Goal: Information Seeking & Learning: Learn about a topic

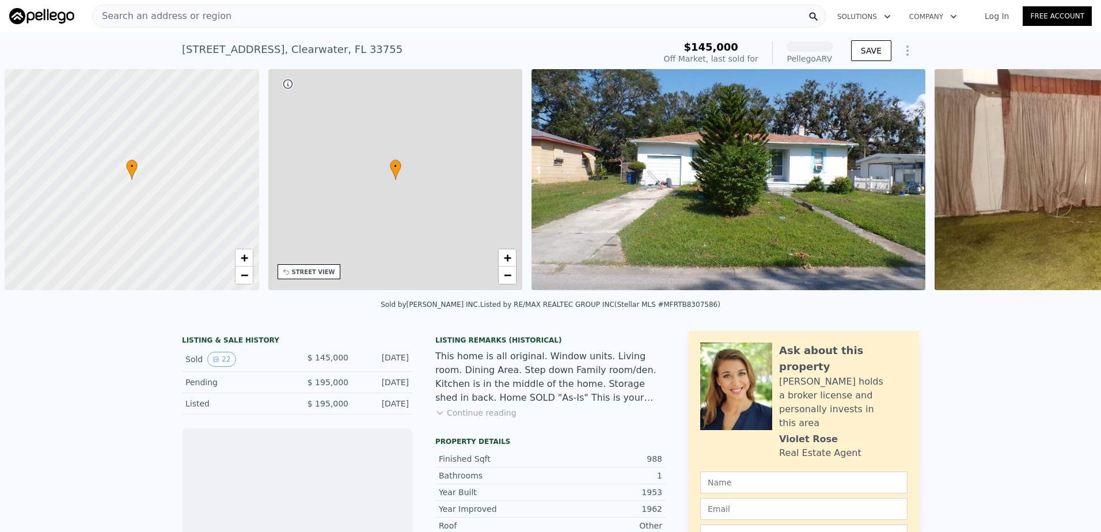
scroll to position [0, 5]
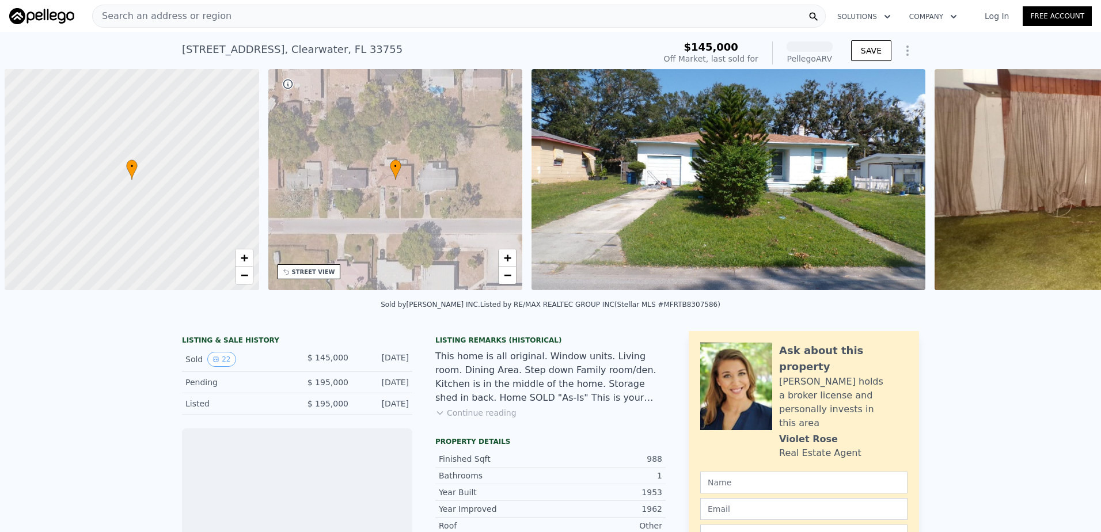
scroll to position [0, 5]
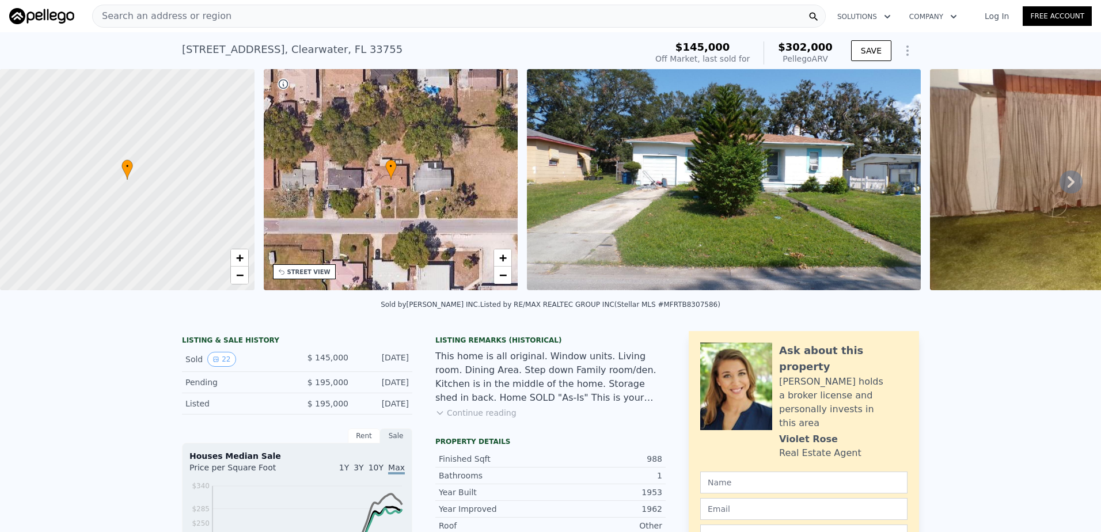
click at [1060, 187] on icon at bounding box center [1071, 181] width 23 height 23
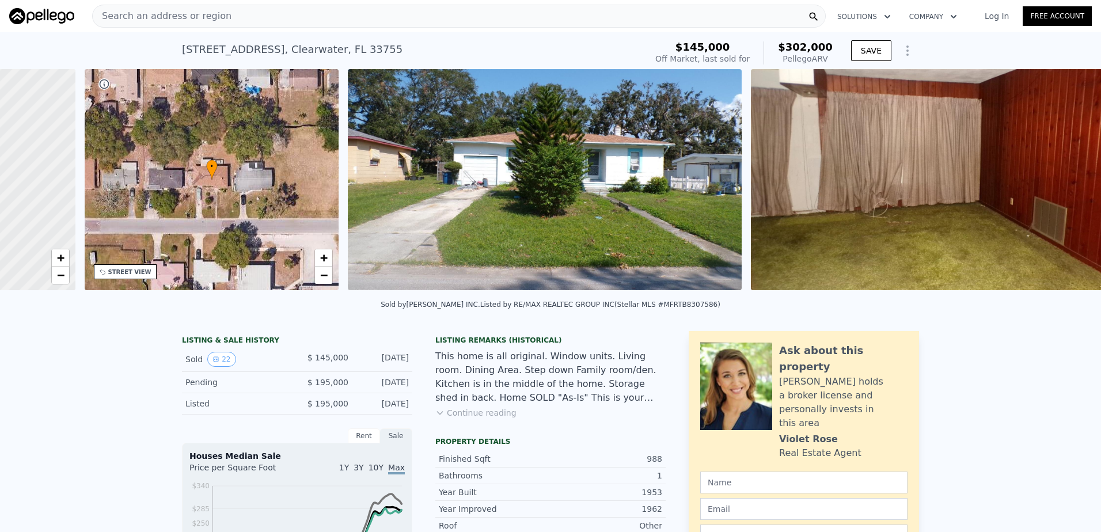
scroll to position [0, 268]
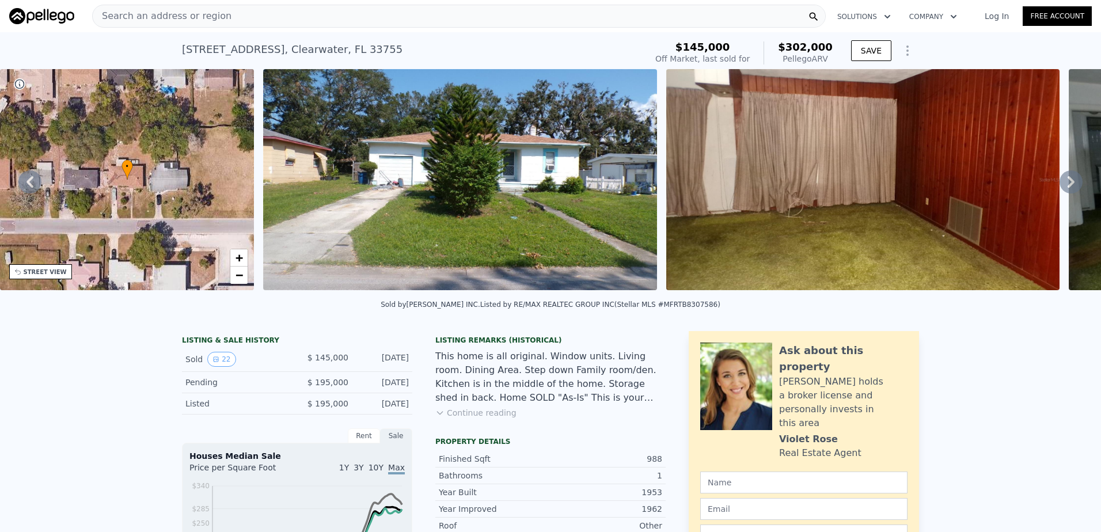
click at [1060, 187] on icon at bounding box center [1071, 181] width 23 height 23
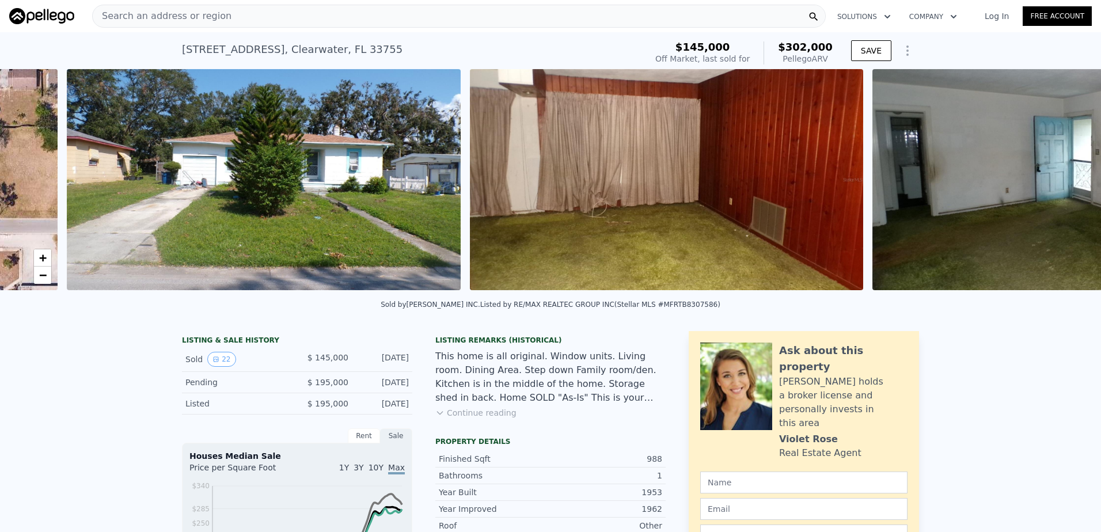
scroll to position [0, 527]
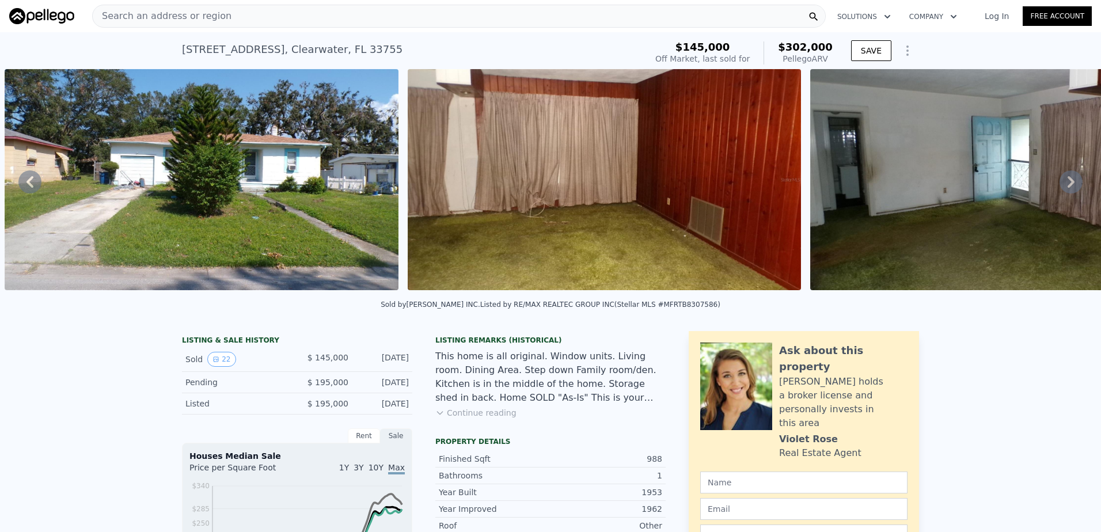
click at [1060, 187] on icon at bounding box center [1071, 181] width 23 height 23
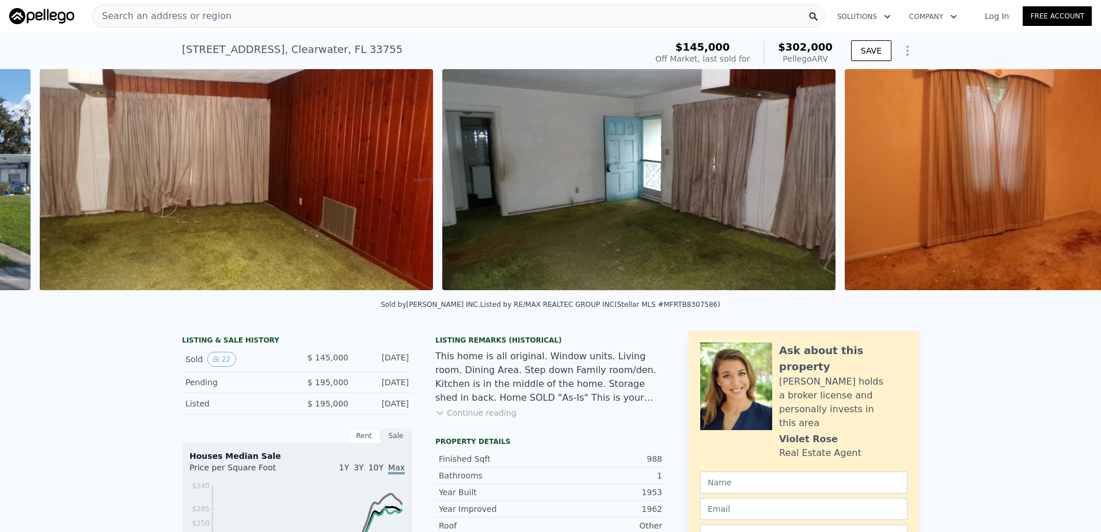
scroll to position [0, 930]
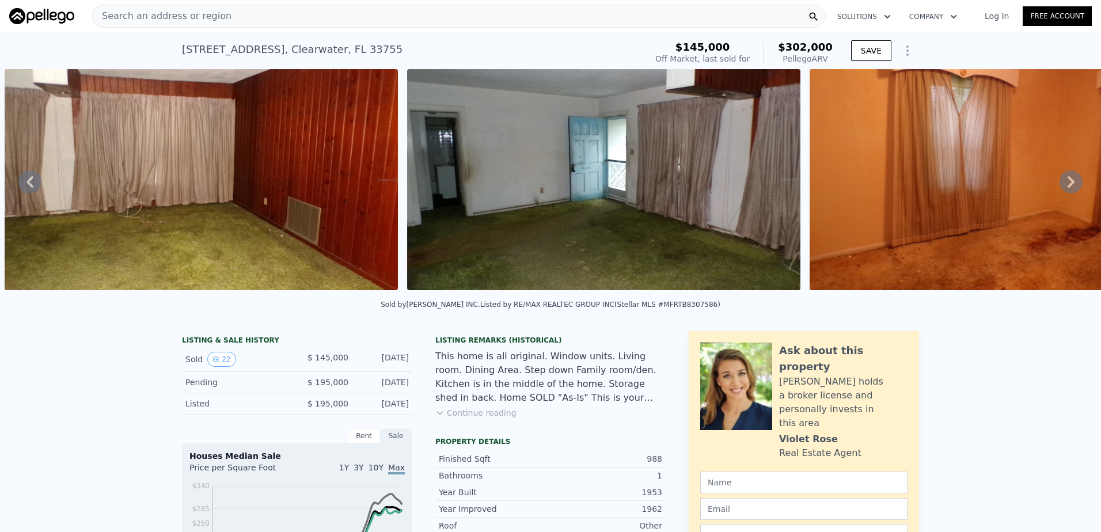
click at [1066, 188] on icon at bounding box center [1071, 181] width 23 height 23
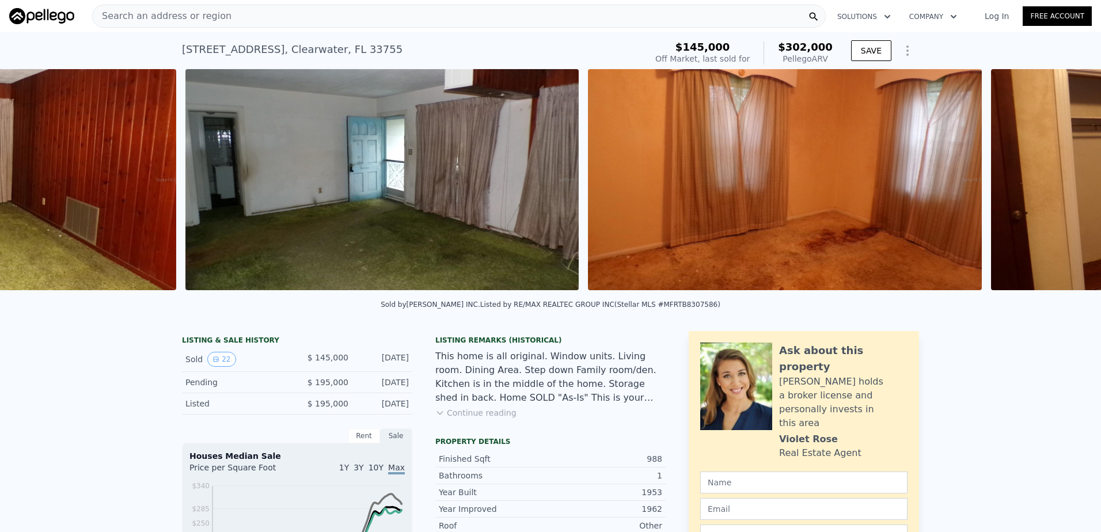
scroll to position [0, 1333]
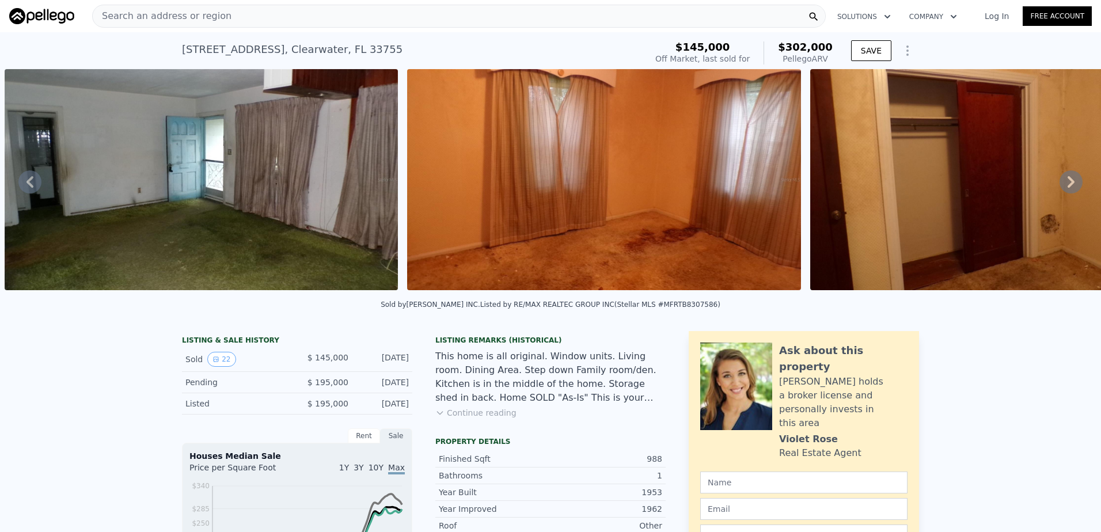
click at [1066, 188] on icon at bounding box center [1071, 181] width 23 height 23
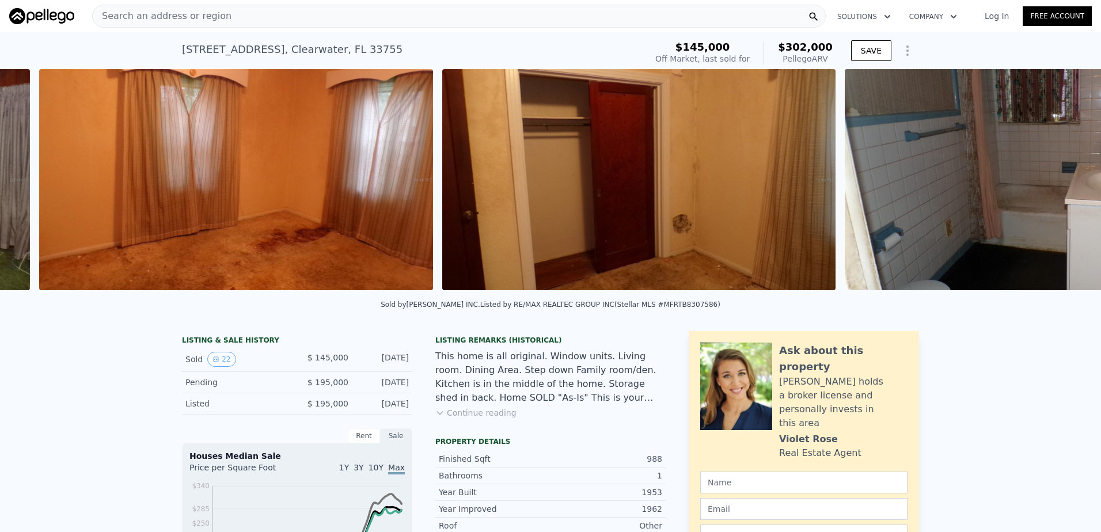
scroll to position [0, 1735]
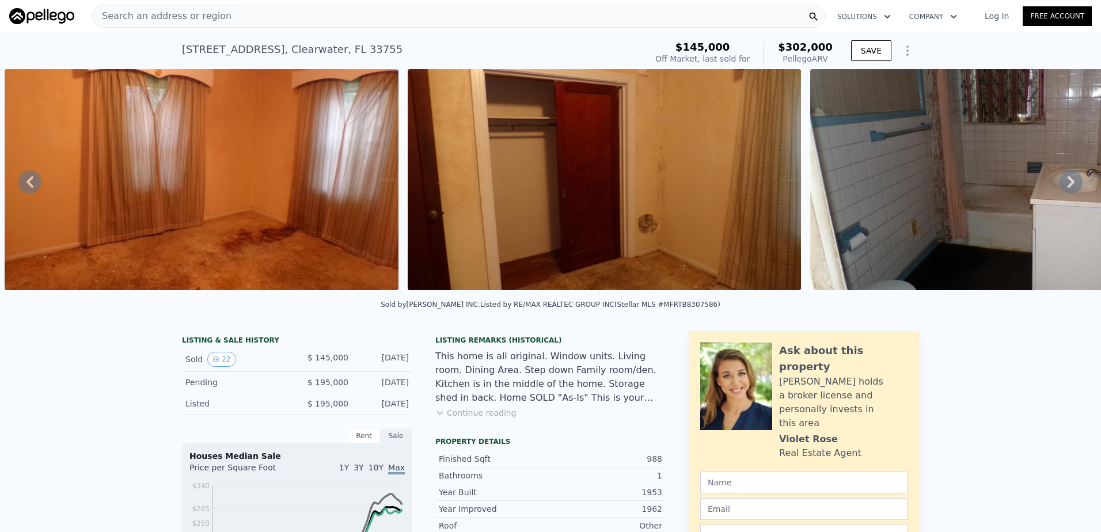
click at [1066, 188] on icon at bounding box center [1071, 181] width 23 height 23
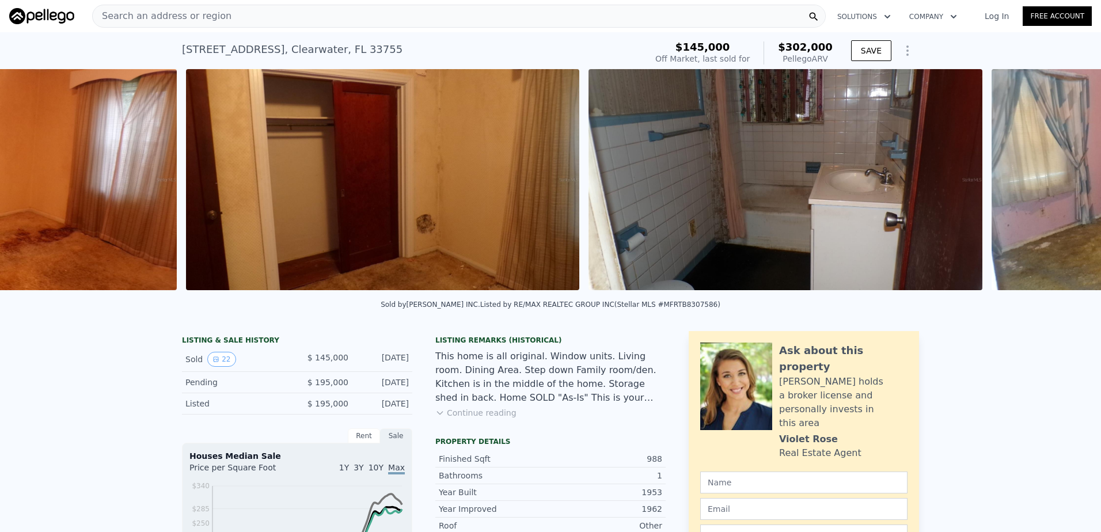
scroll to position [0, 2139]
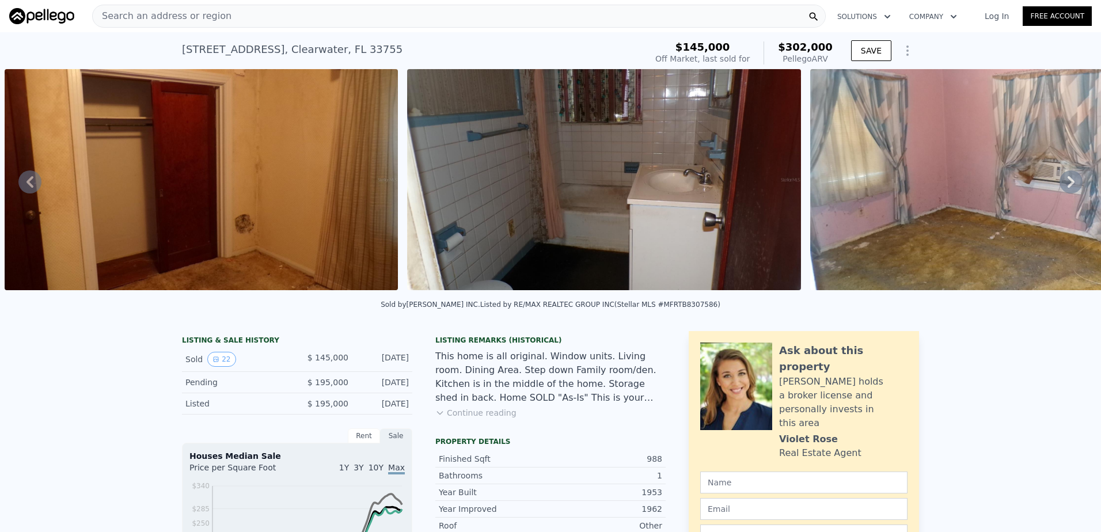
click at [1066, 188] on icon at bounding box center [1071, 181] width 23 height 23
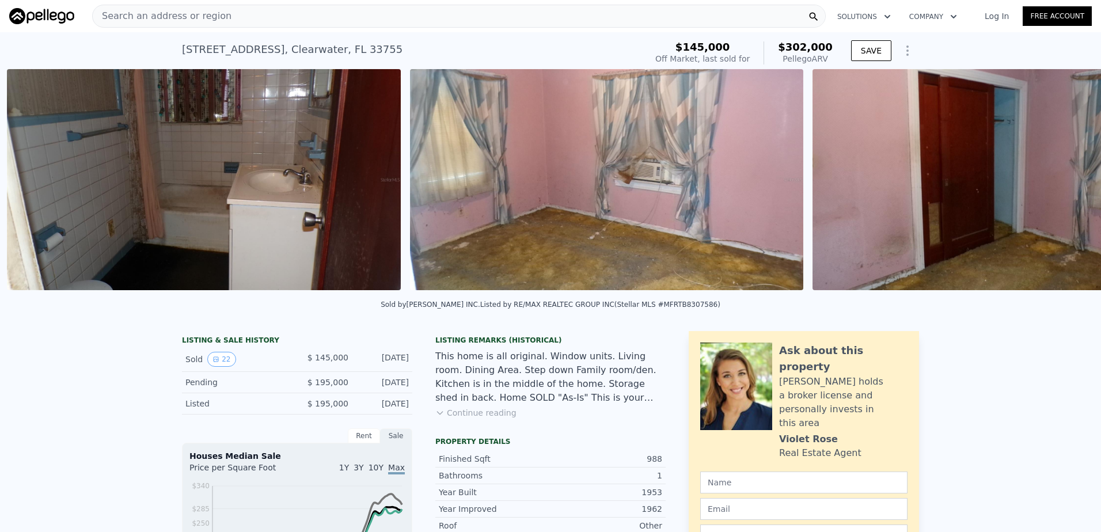
scroll to position [0, 2541]
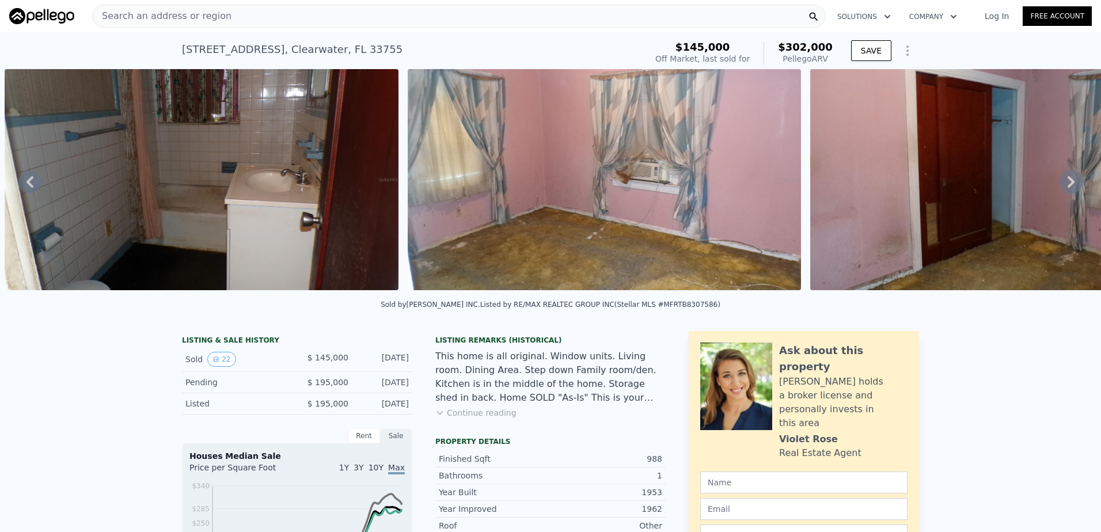
click at [1066, 188] on icon at bounding box center [1071, 181] width 23 height 23
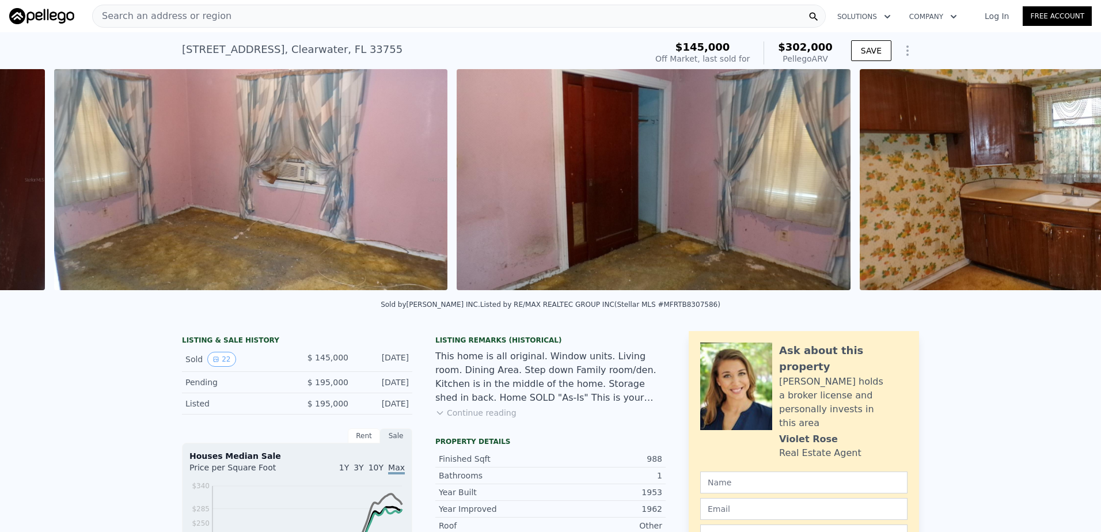
scroll to position [0, 2944]
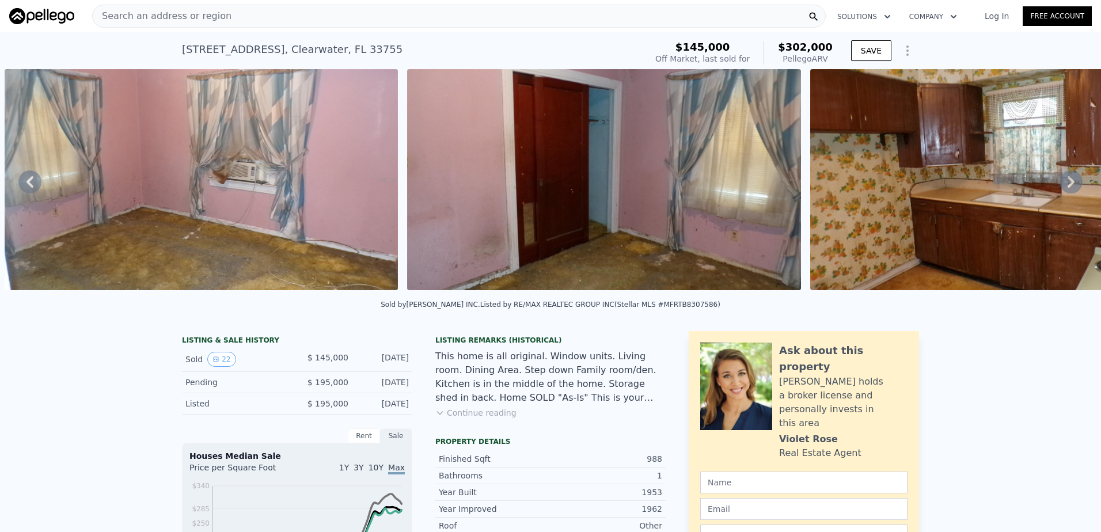
click at [1062, 191] on icon at bounding box center [1071, 181] width 23 height 23
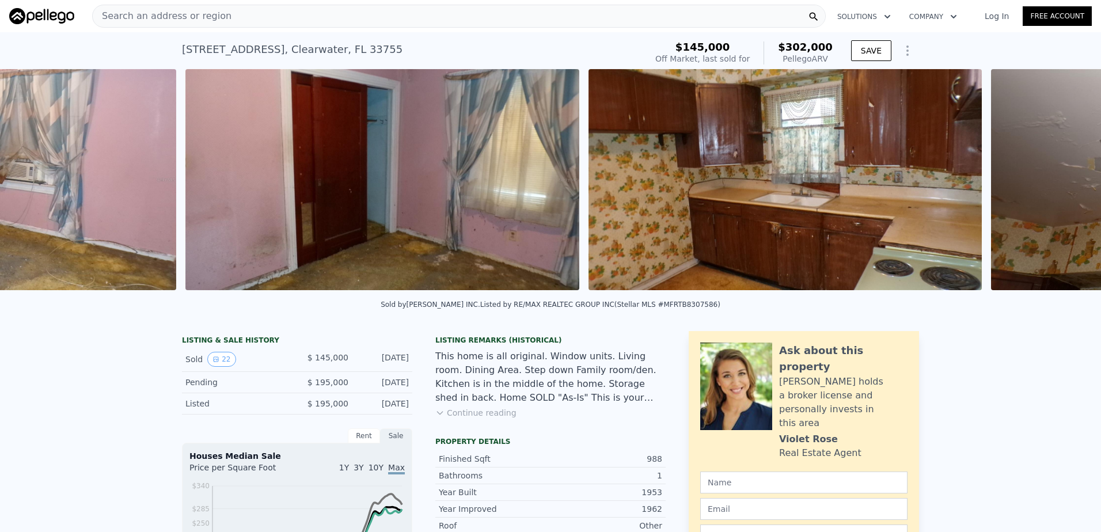
scroll to position [0, 3347]
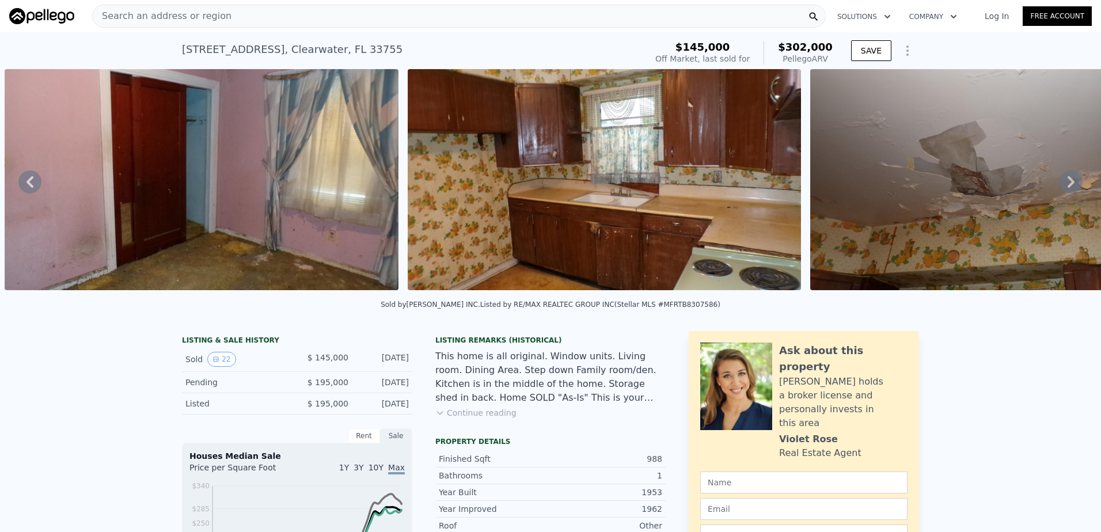
click at [1068, 183] on icon at bounding box center [1071, 182] width 7 height 12
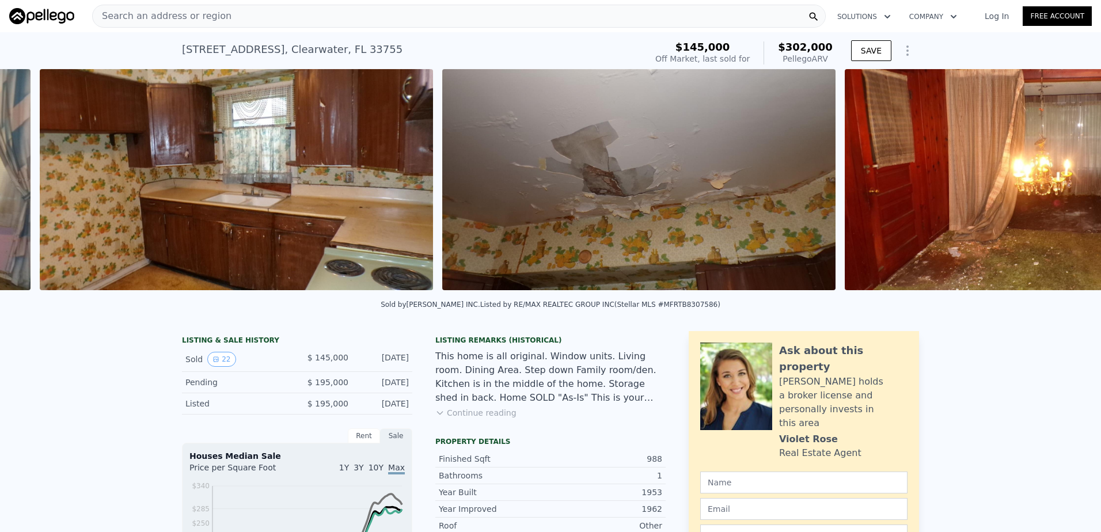
scroll to position [0, 3750]
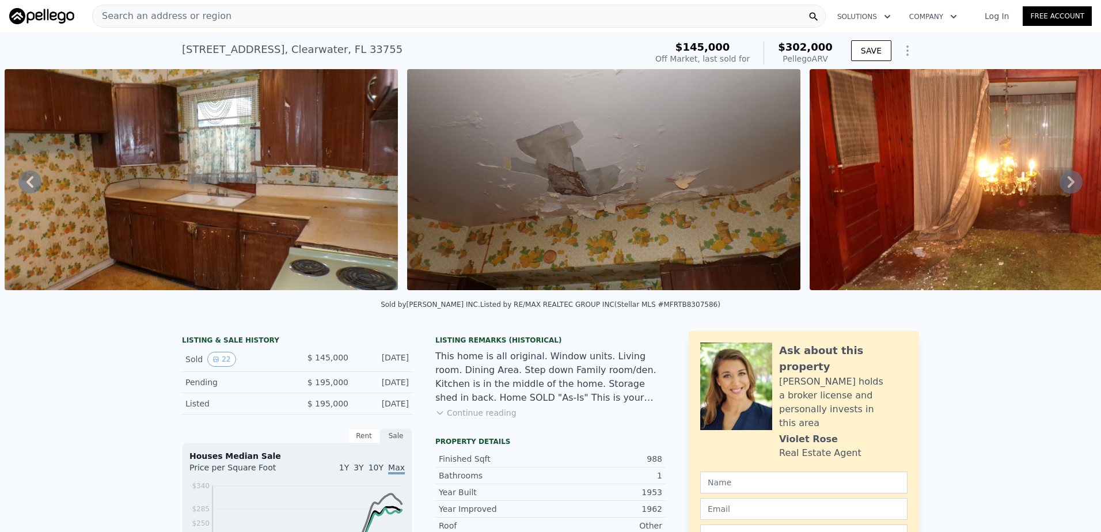
click at [1060, 184] on icon at bounding box center [1071, 181] width 23 height 23
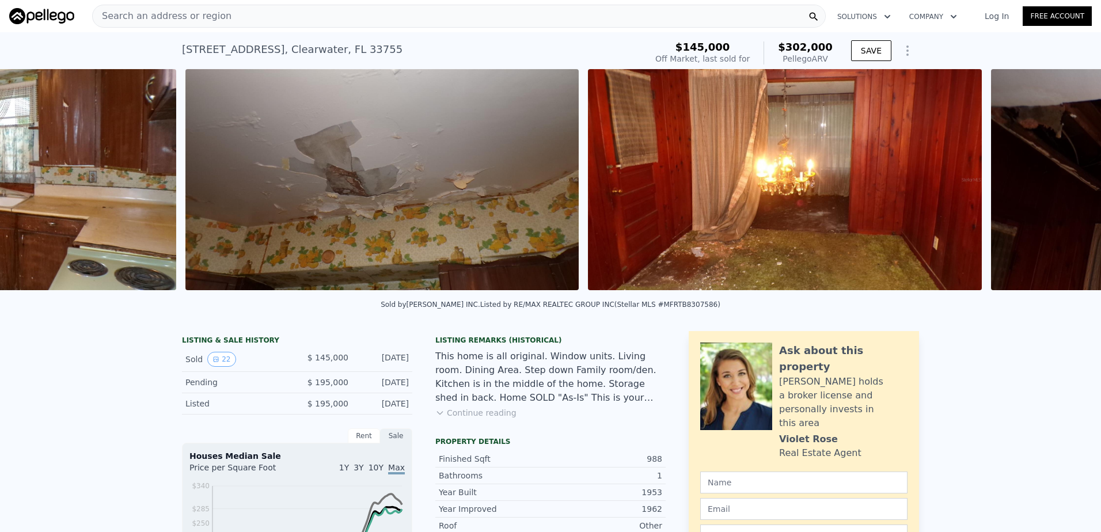
scroll to position [0, 4153]
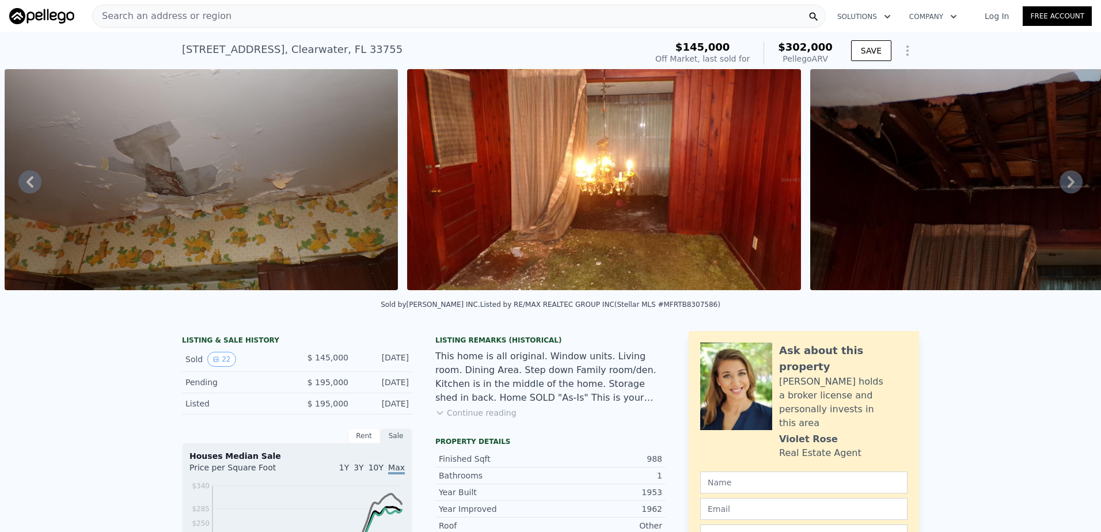
click at [1067, 185] on icon at bounding box center [1071, 181] width 23 height 23
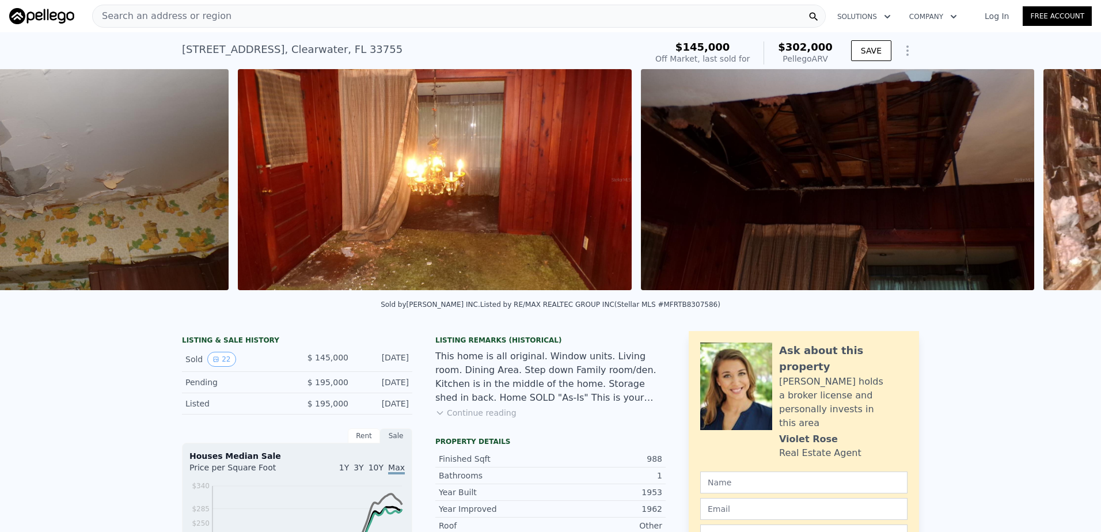
scroll to position [0, 4555]
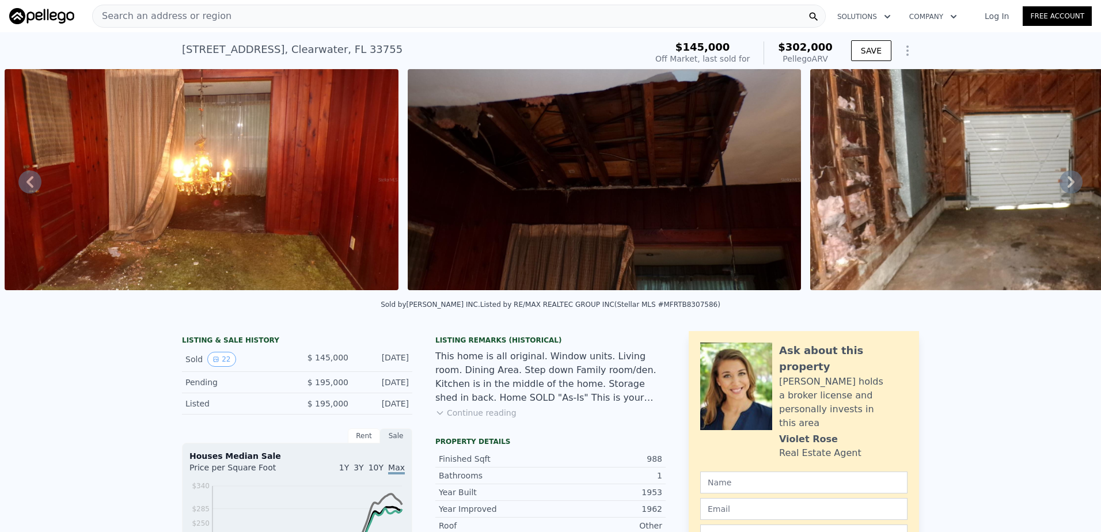
click at [1060, 189] on icon at bounding box center [1071, 181] width 23 height 23
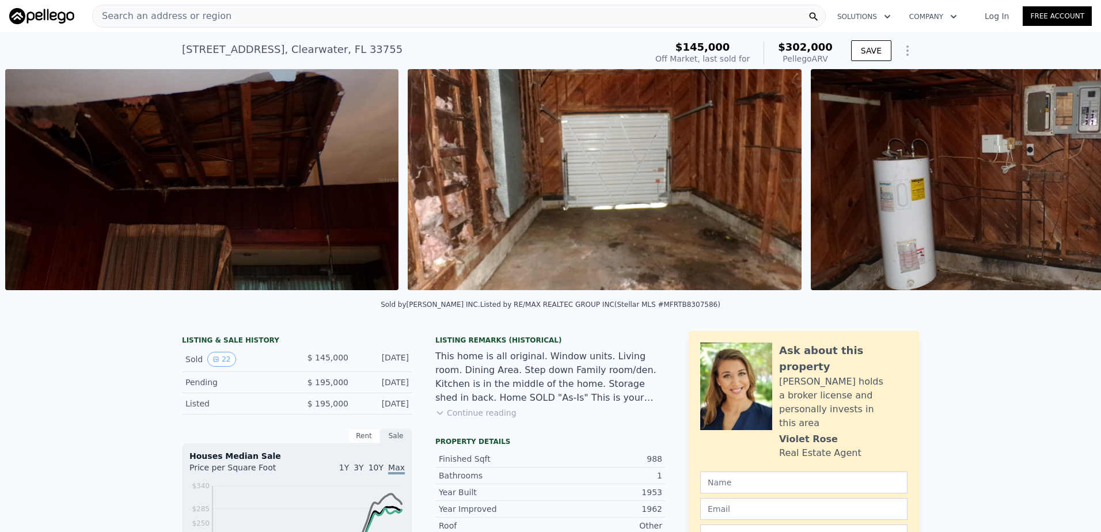
scroll to position [0, 4959]
click at [1063, 192] on icon at bounding box center [1071, 181] width 23 height 23
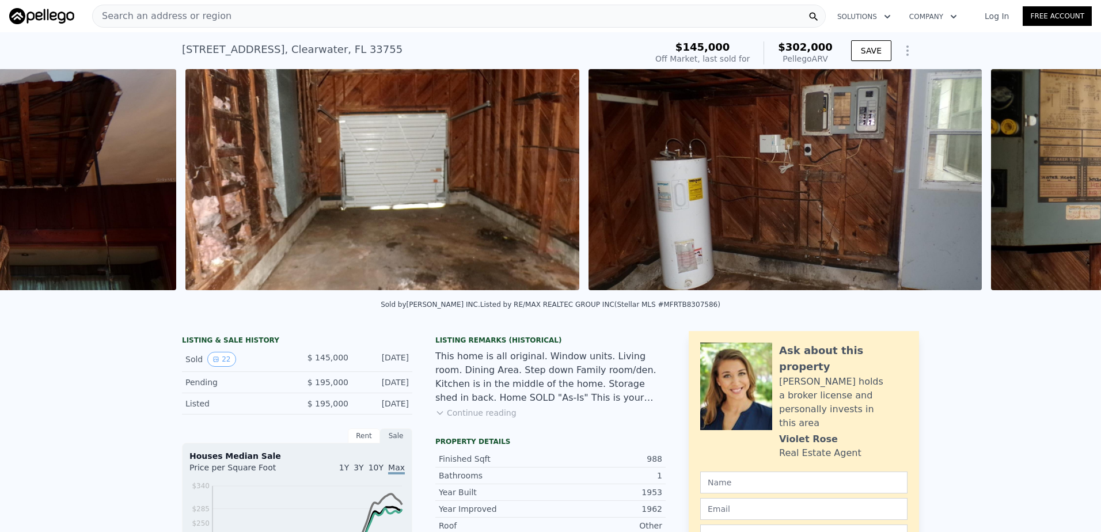
scroll to position [0, 5361]
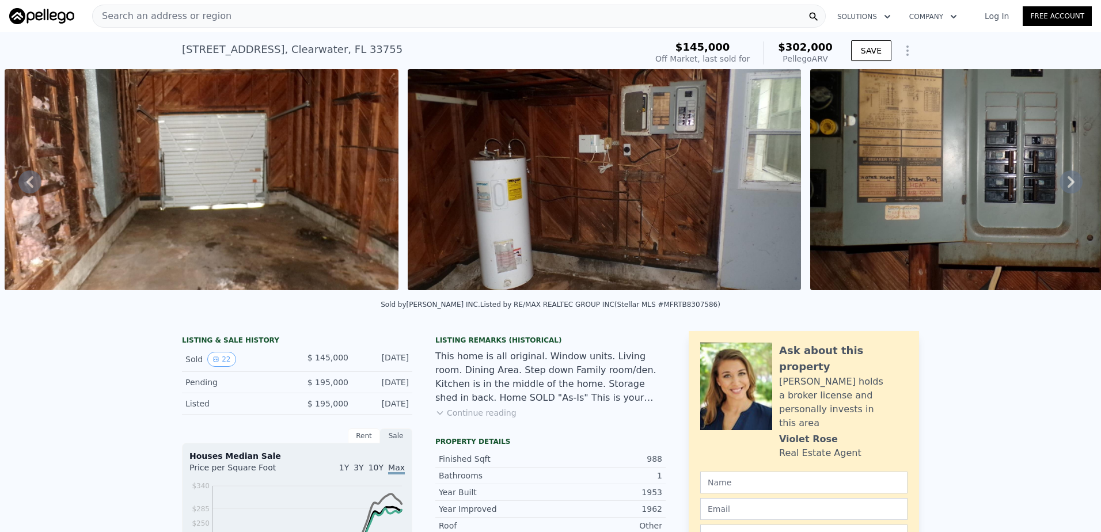
click at [1068, 187] on icon at bounding box center [1071, 182] width 7 height 12
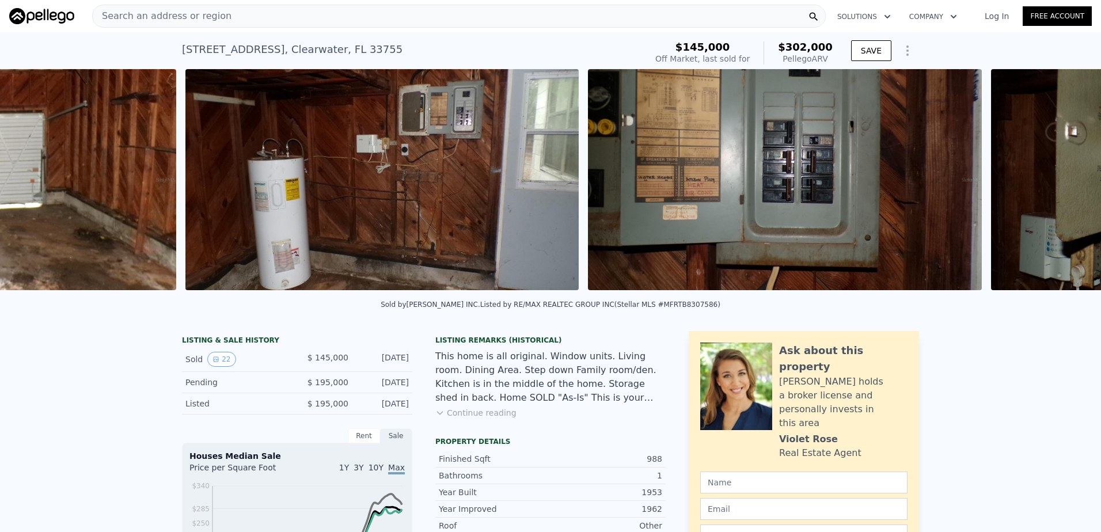
scroll to position [0, 5764]
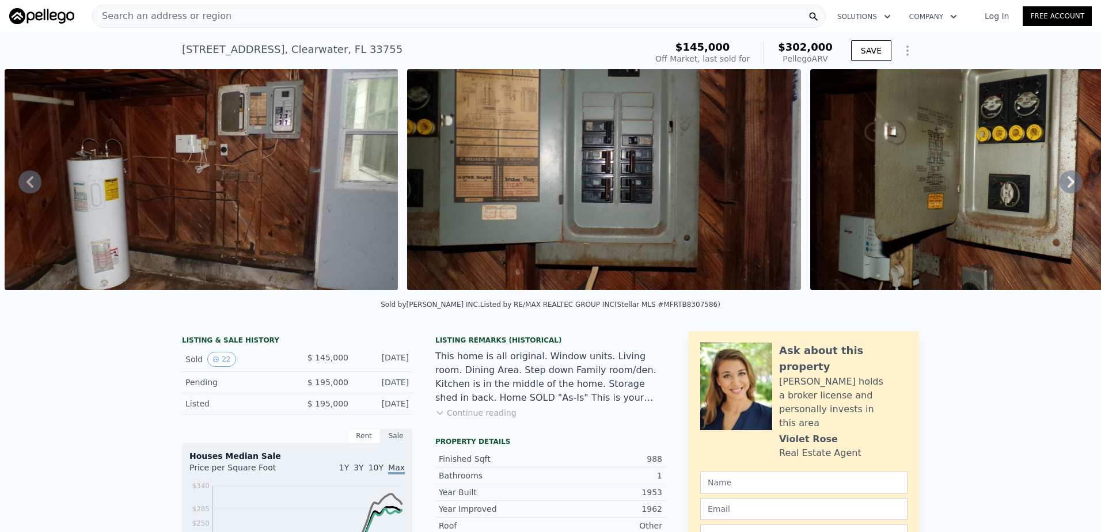
click at [1068, 187] on icon at bounding box center [1071, 182] width 7 height 12
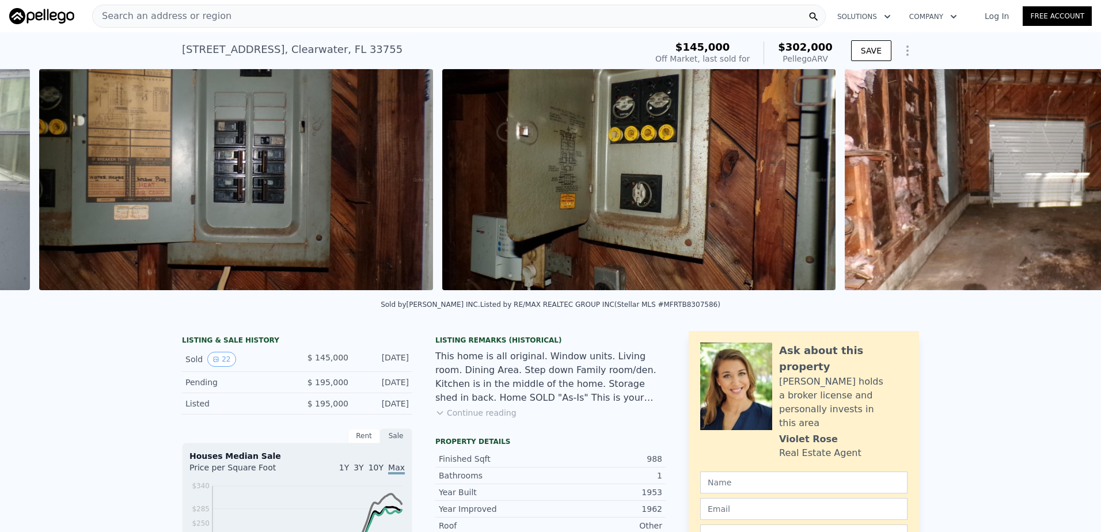
scroll to position [0, 6167]
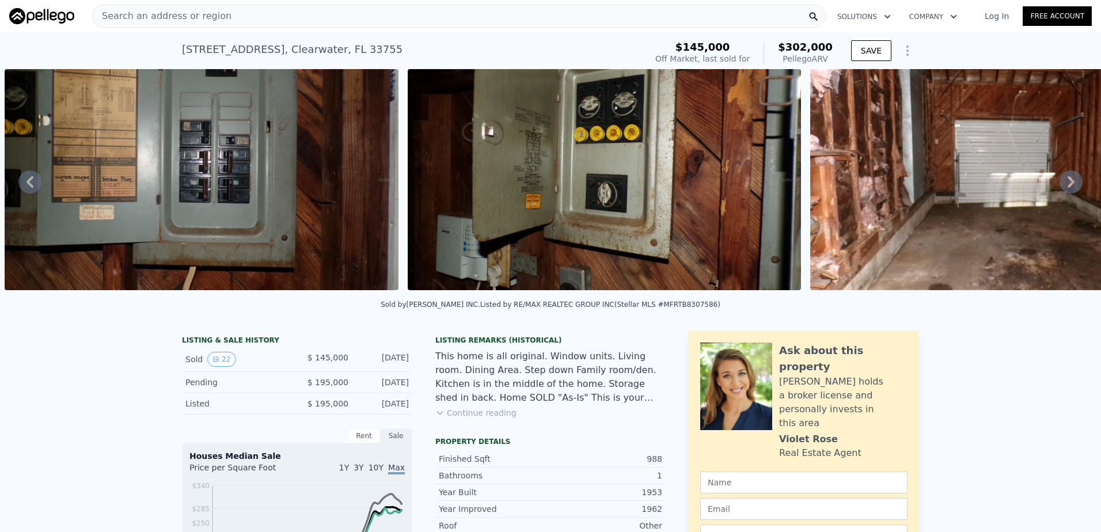
click at [1068, 187] on icon at bounding box center [1071, 182] width 7 height 12
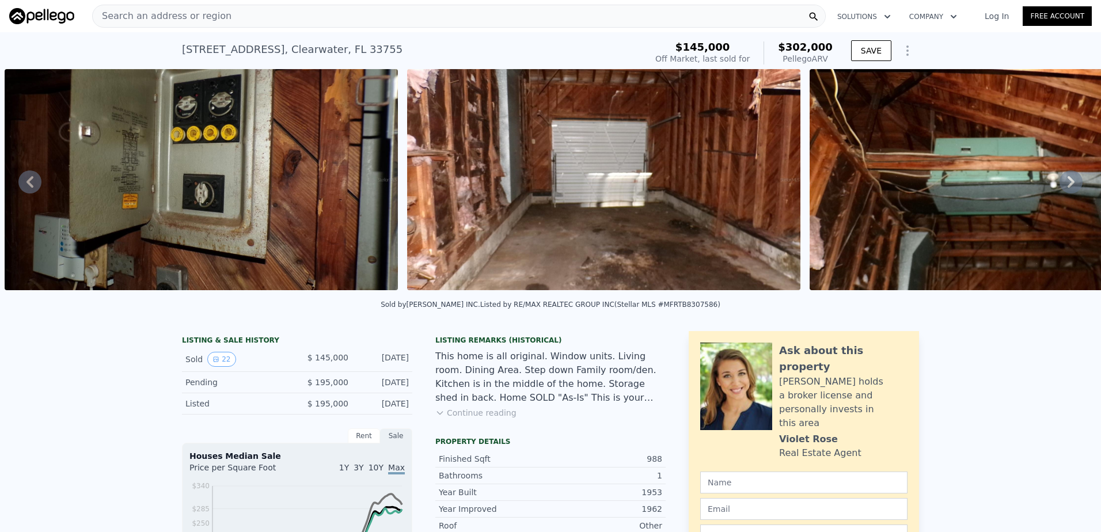
click at [1068, 187] on icon at bounding box center [1071, 182] width 7 height 12
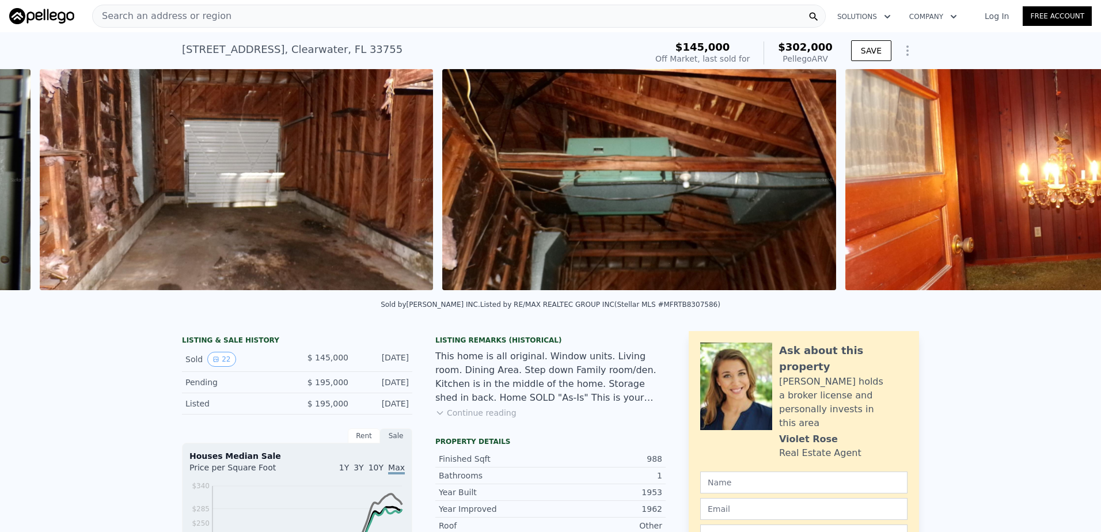
scroll to position [0, 6973]
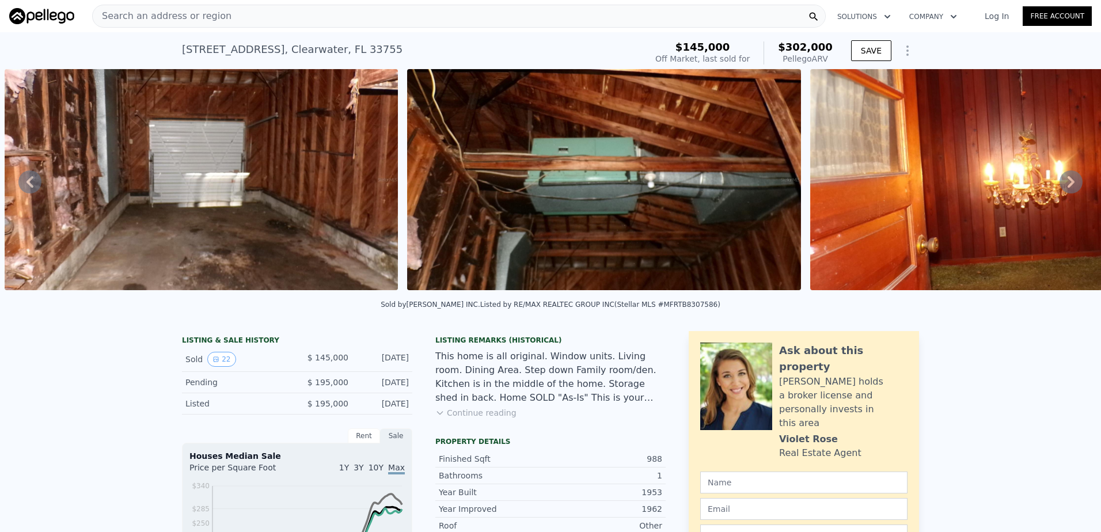
click at [1068, 187] on icon at bounding box center [1071, 182] width 7 height 12
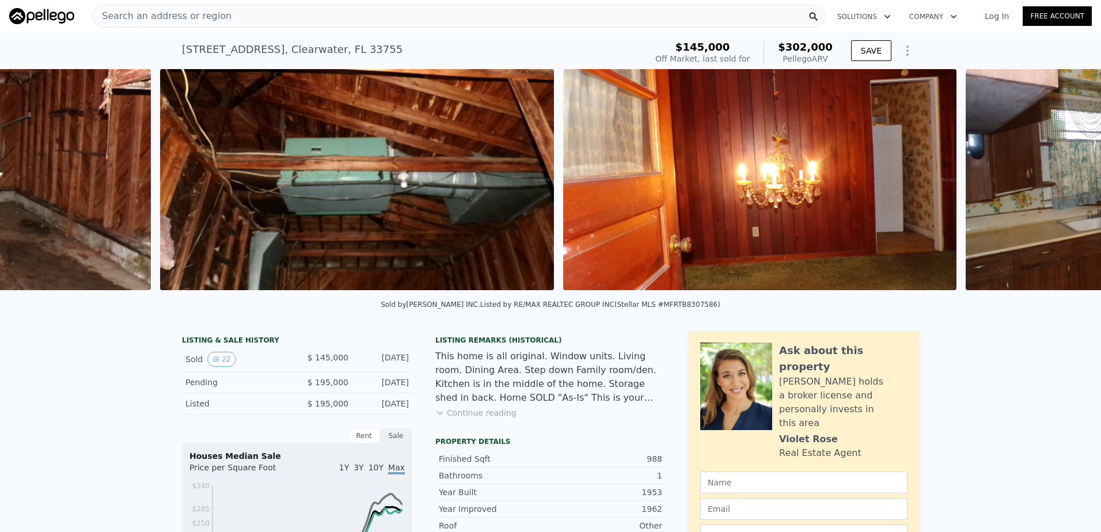
scroll to position [0, 7375]
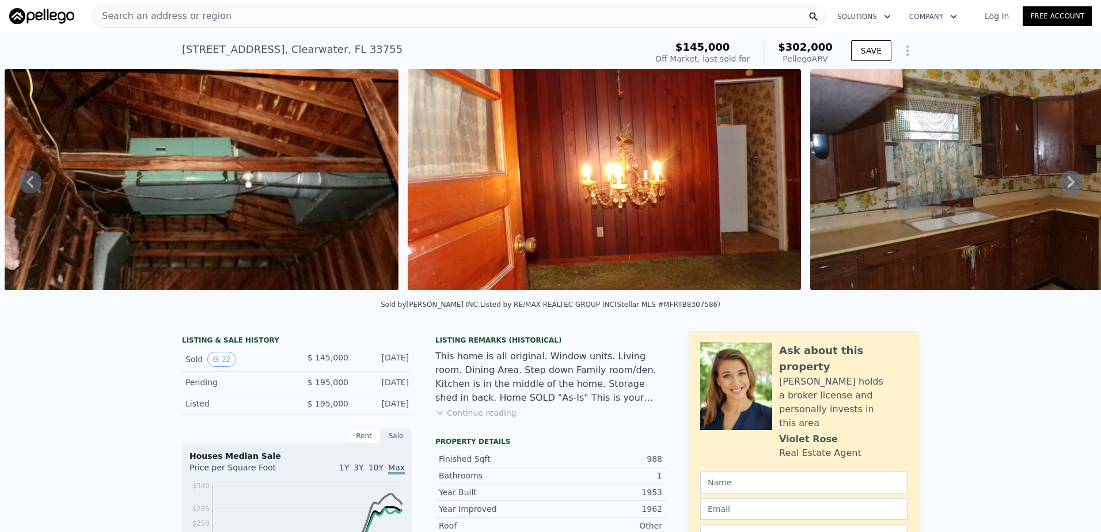
click at [1068, 188] on icon at bounding box center [1071, 182] width 7 height 12
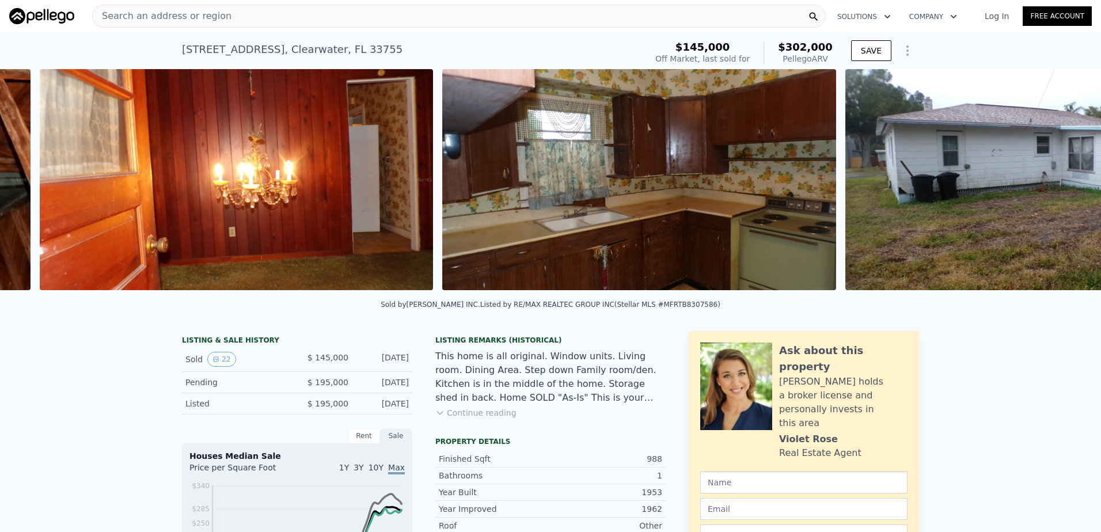
scroll to position [0, 7779]
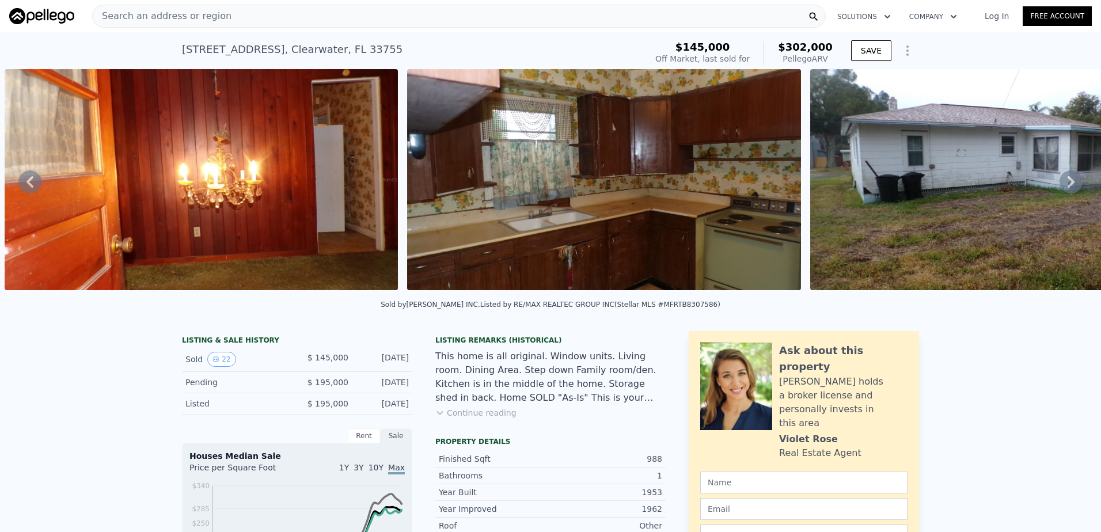
click at [1068, 184] on icon at bounding box center [1071, 182] width 7 height 12
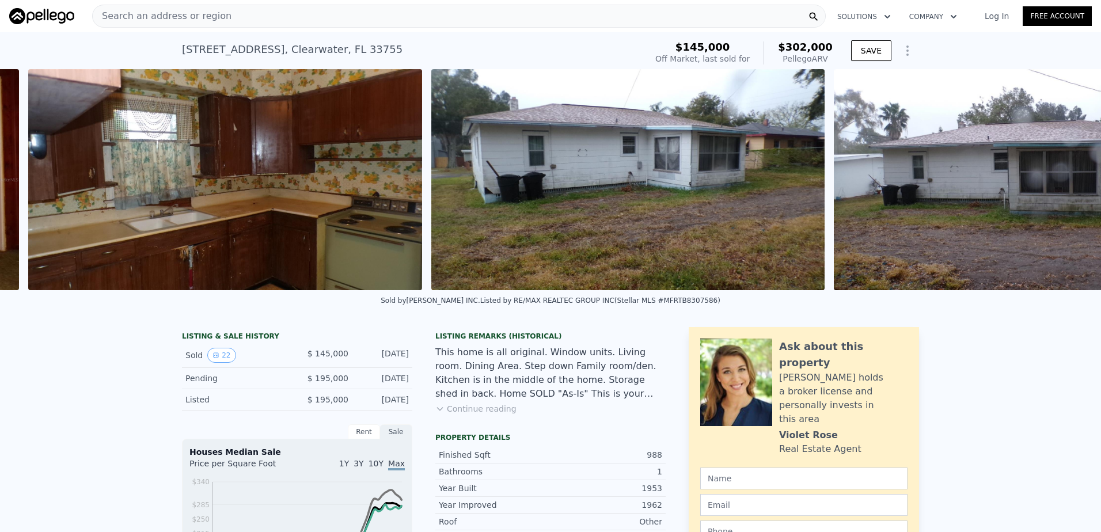
scroll to position [0, 8181]
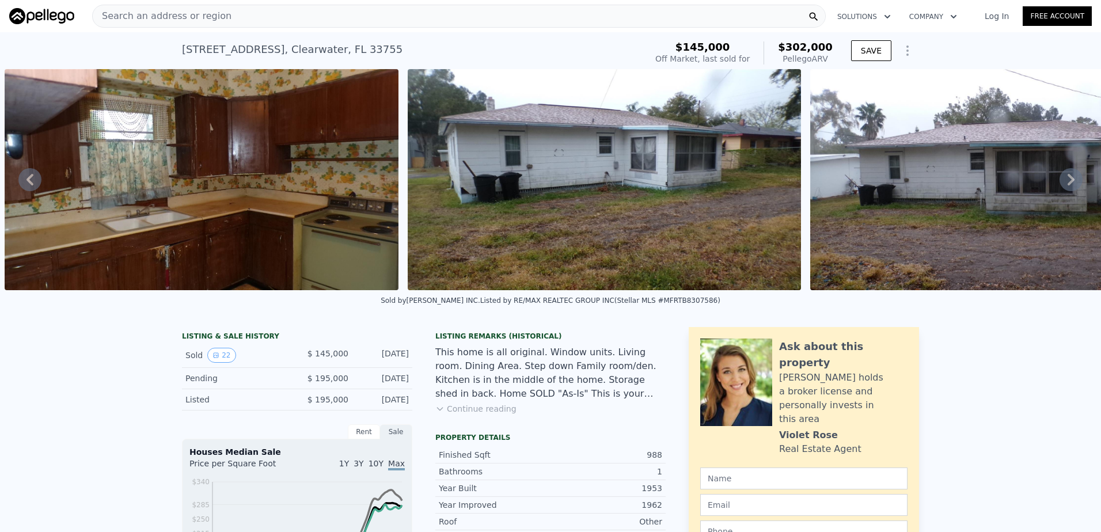
click at [1060, 185] on icon at bounding box center [1071, 179] width 23 height 23
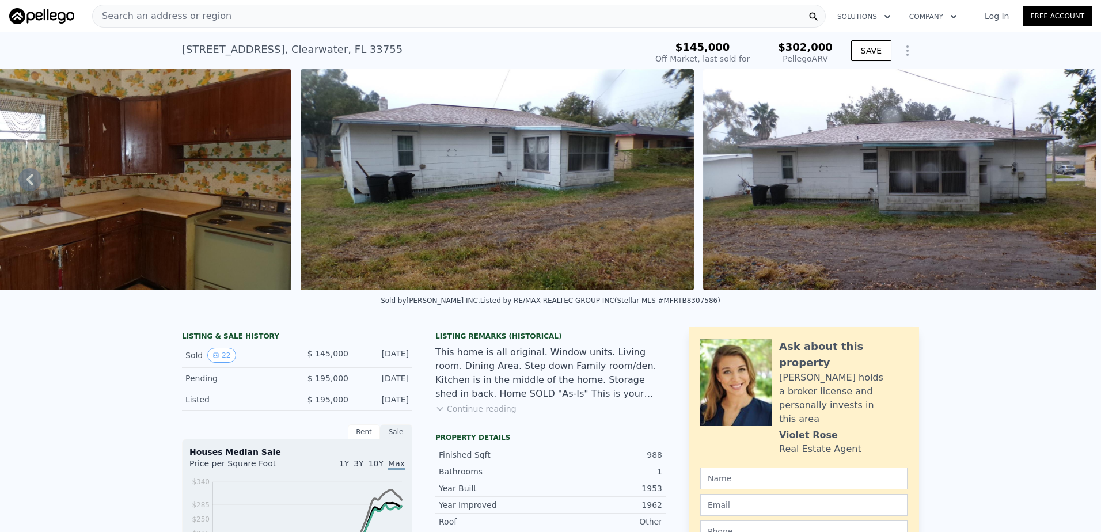
click at [32, 185] on icon at bounding box center [29, 179] width 23 height 23
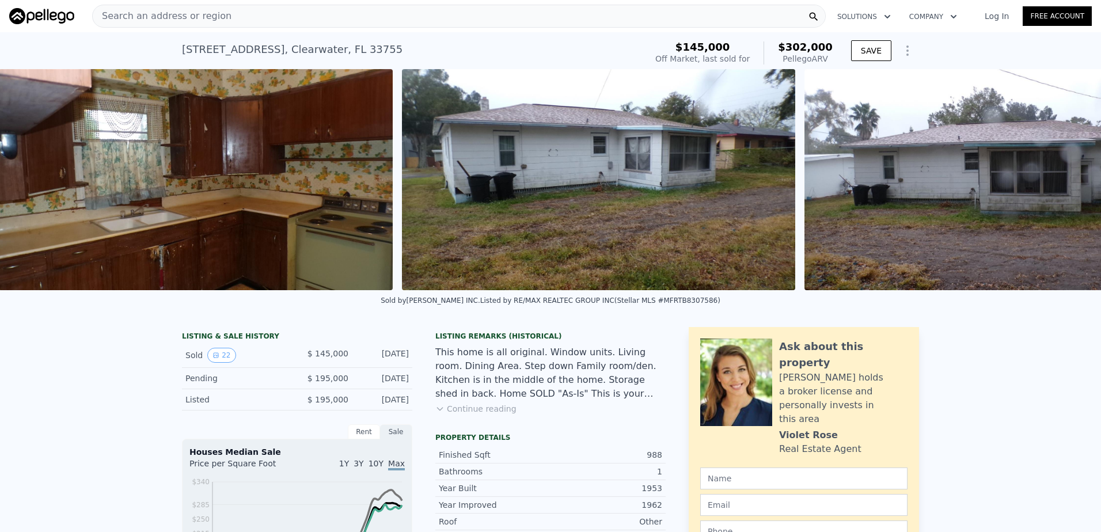
scroll to position [0, 8181]
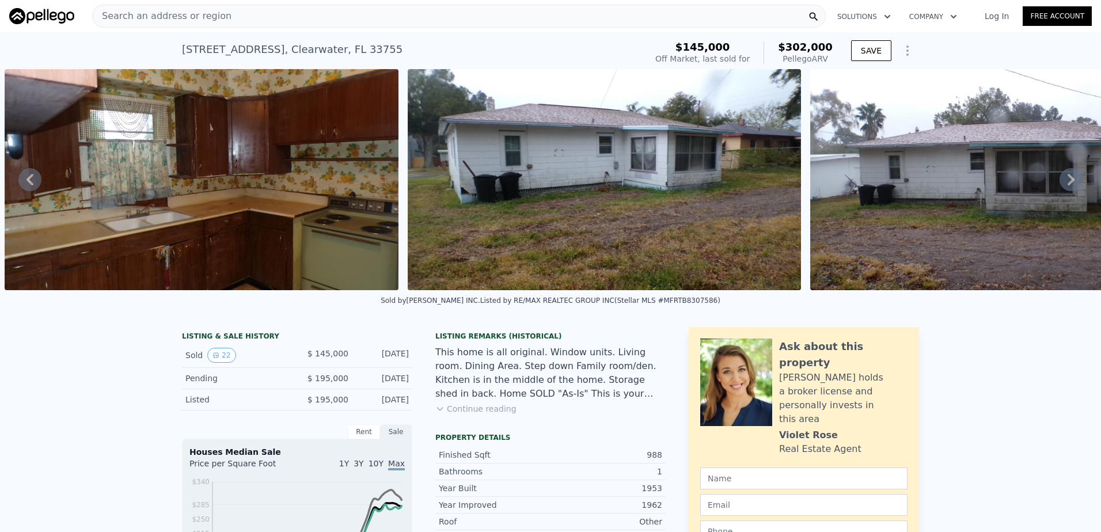
click at [32, 185] on icon at bounding box center [29, 179] width 23 height 23
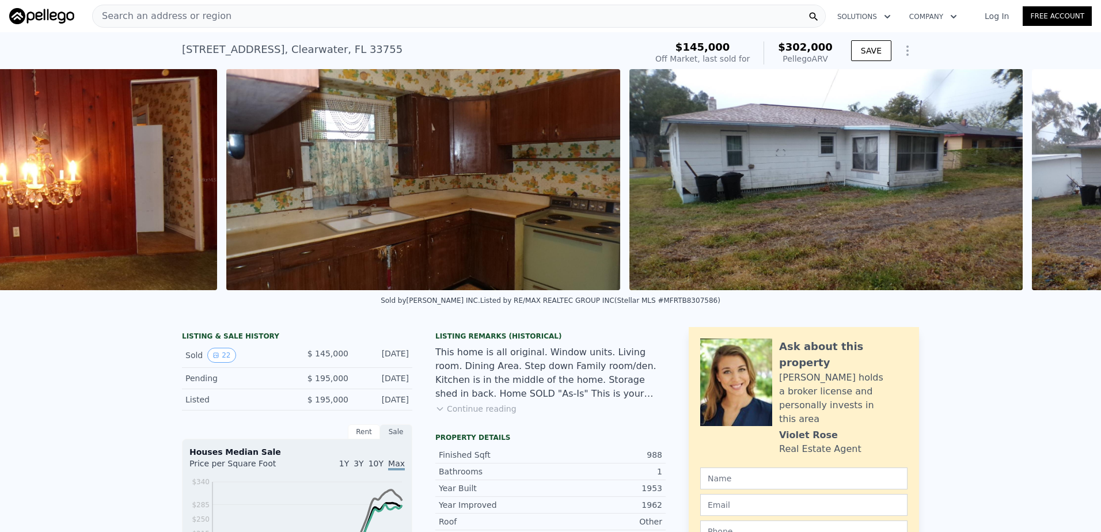
scroll to position [0, 7779]
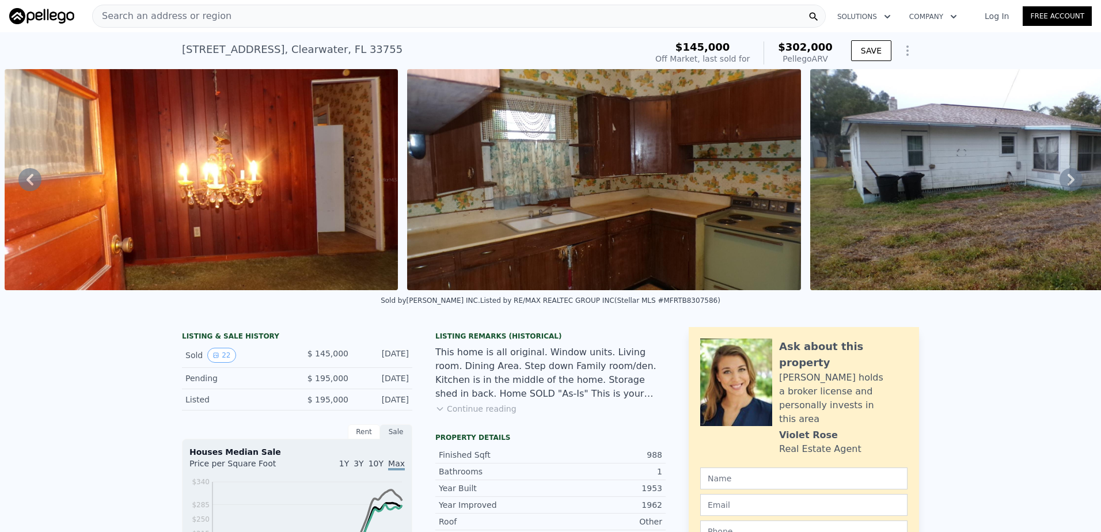
click at [35, 183] on icon at bounding box center [29, 179] width 23 height 23
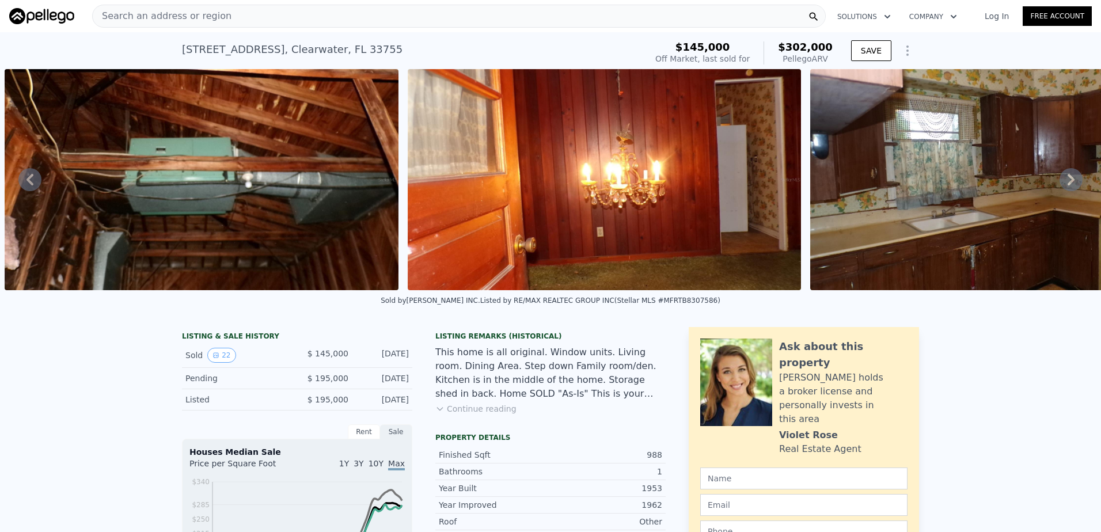
click at [35, 183] on icon at bounding box center [29, 179] width 23 height 23
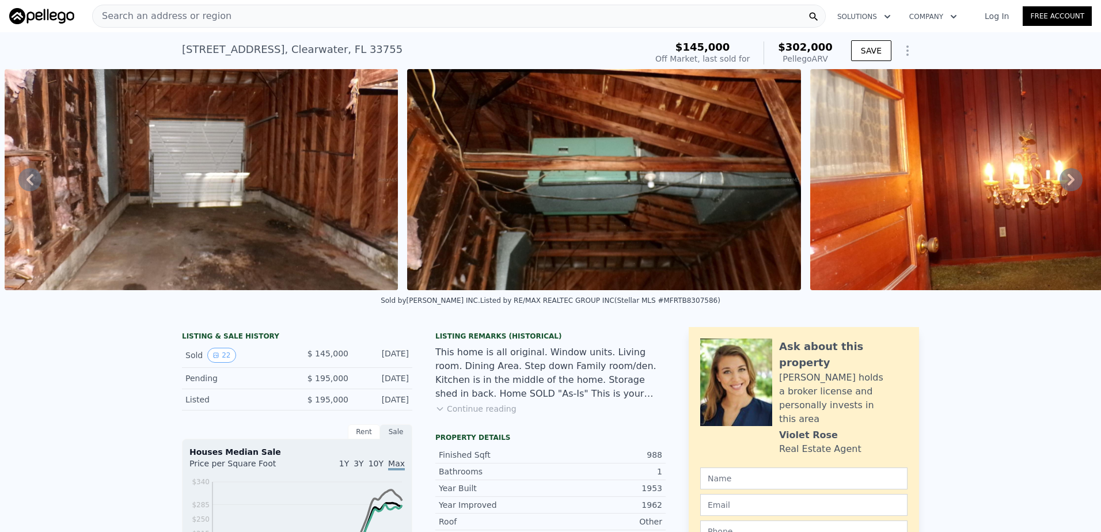
click at [35, 183] on icon at bounding box center [29, 179] width 23 height 23
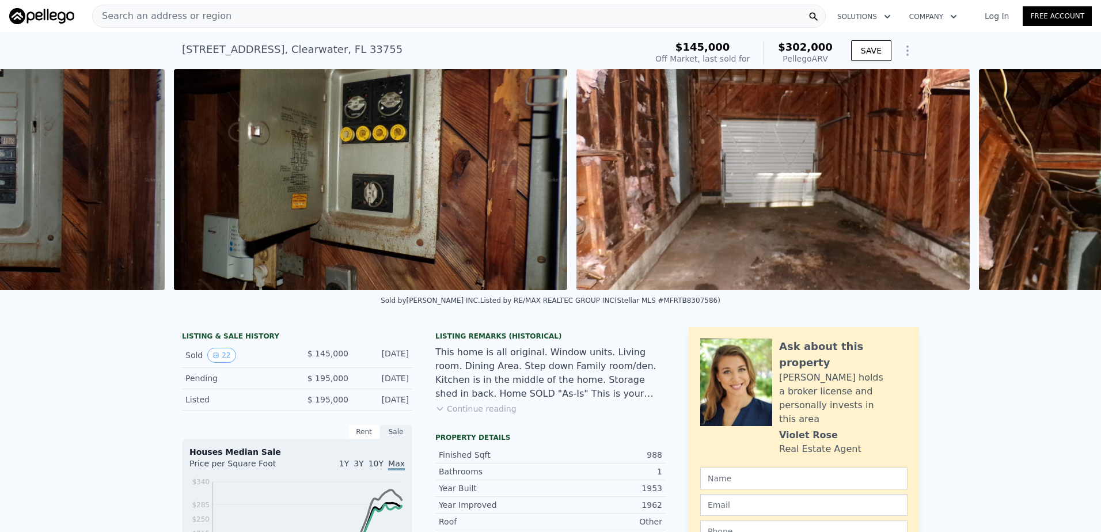
scroll to position [0, 6167]
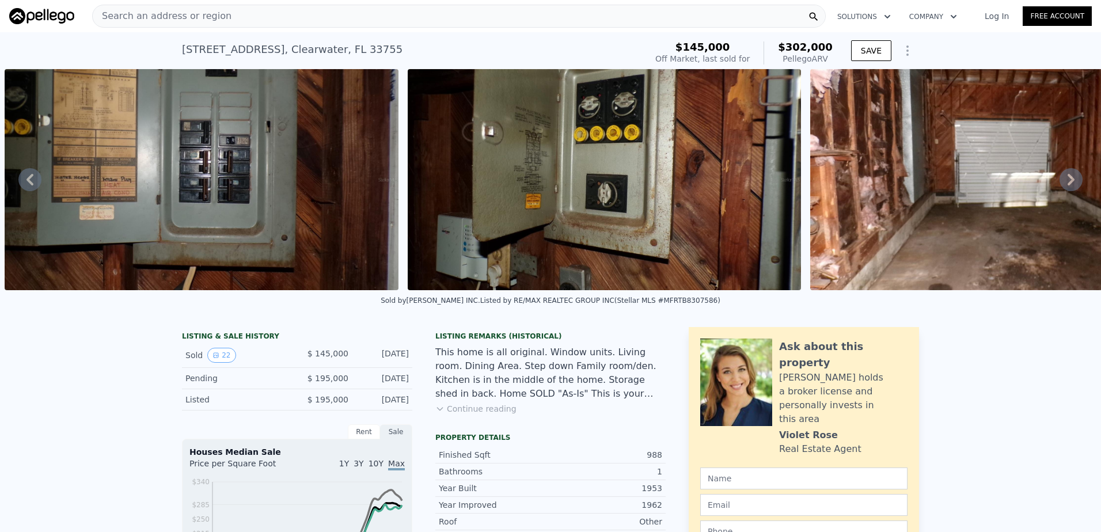
click at [35, 183] on div "• + − • + − STREET VIEW Loading... SATELLITE VIEW" at bounding box center [550, 179] width 1101 height 221
click at [29, 183] on icon at bounding box center [29, 180] width 7 height 12
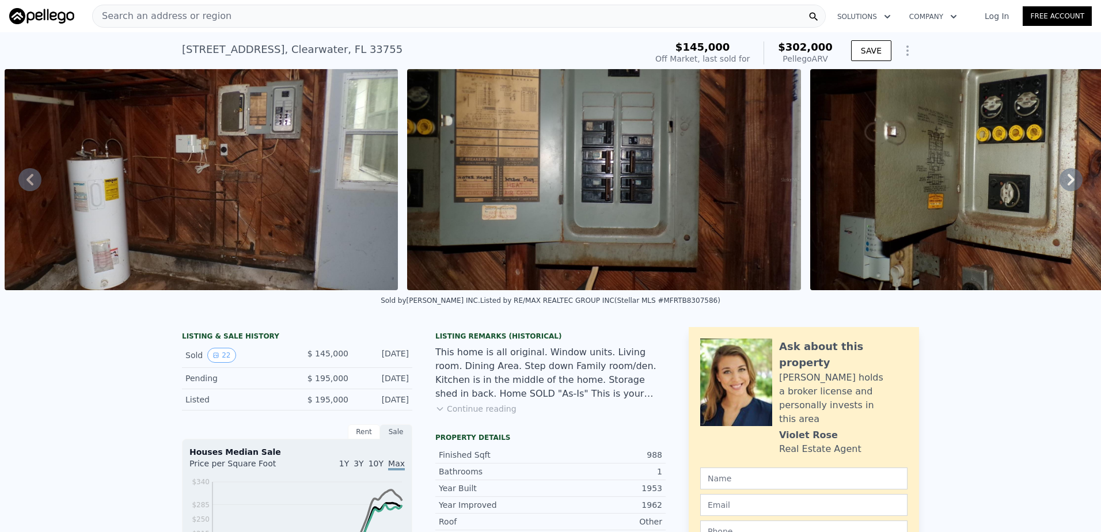
click at [29, 183] on icon at bounding box center [29, 180] width 7 height 12
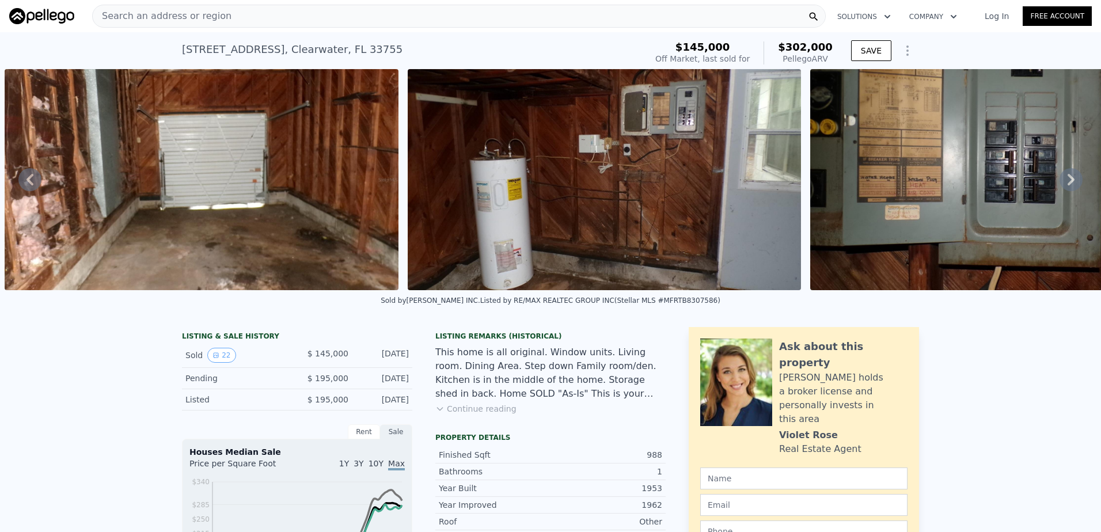
click at [29, 183] on icon at bounding box center [29, 180] width 7 height 12
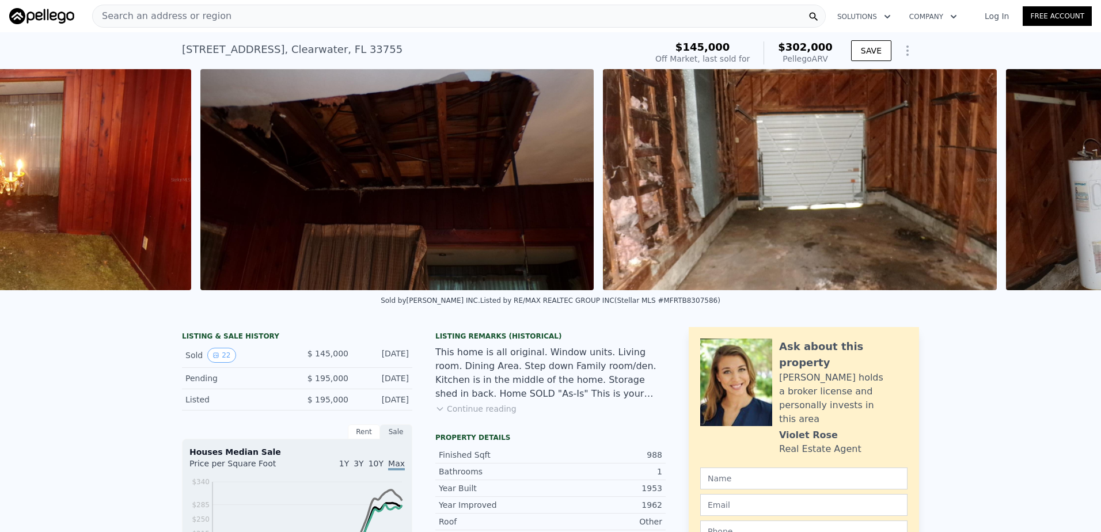
scroll to position [0, 4555]
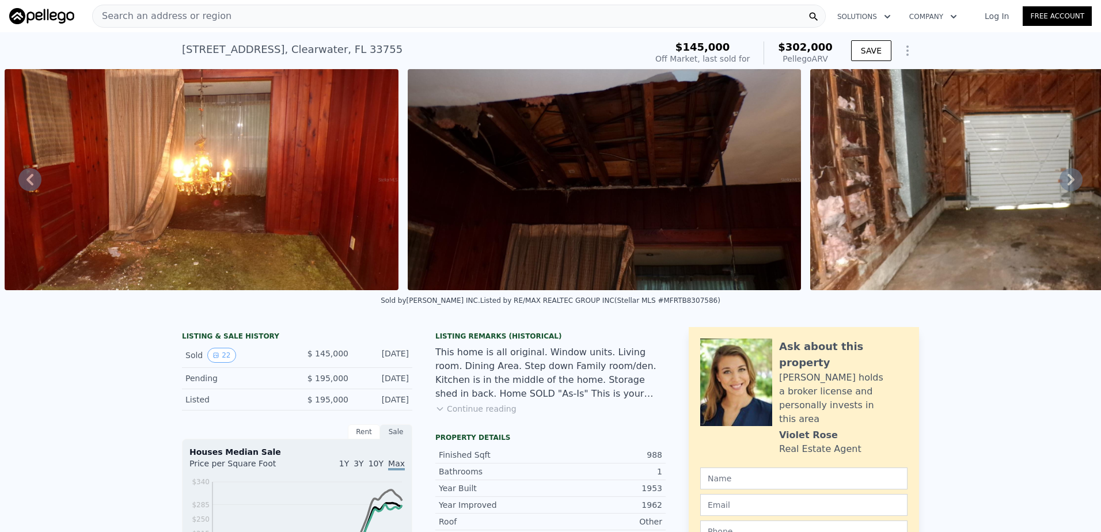
click at [29, 183] on icon at bounding box center [29, 180] width 7 height 12
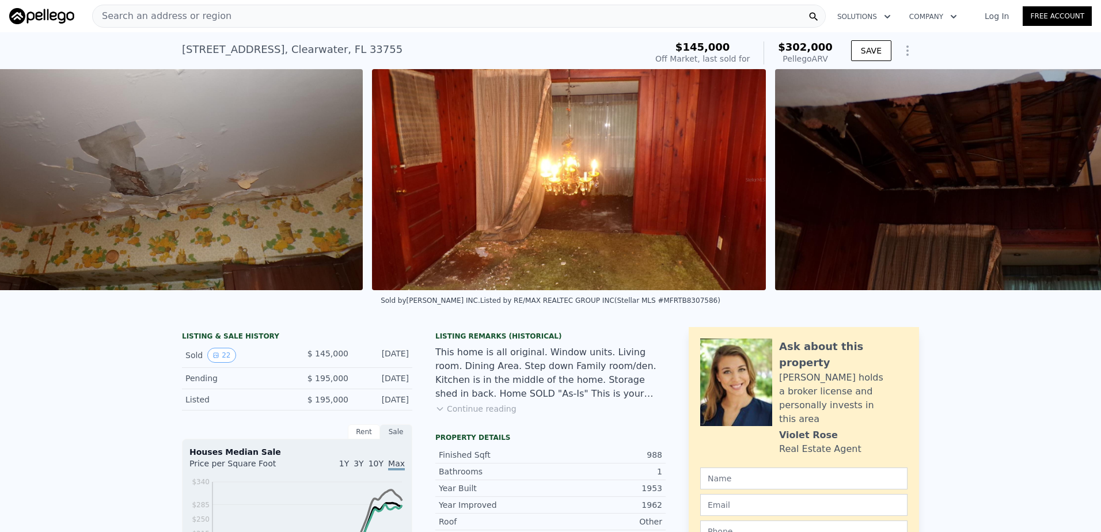
scroll to position [0, 4153]
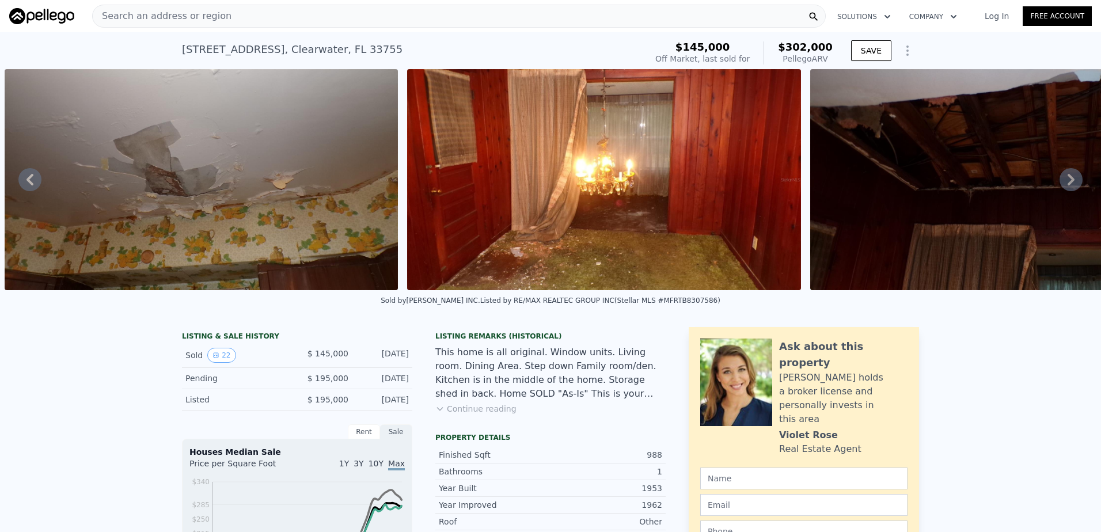
click at [29, 183] on icon at bounding box center [29, 180] width 7 height 12
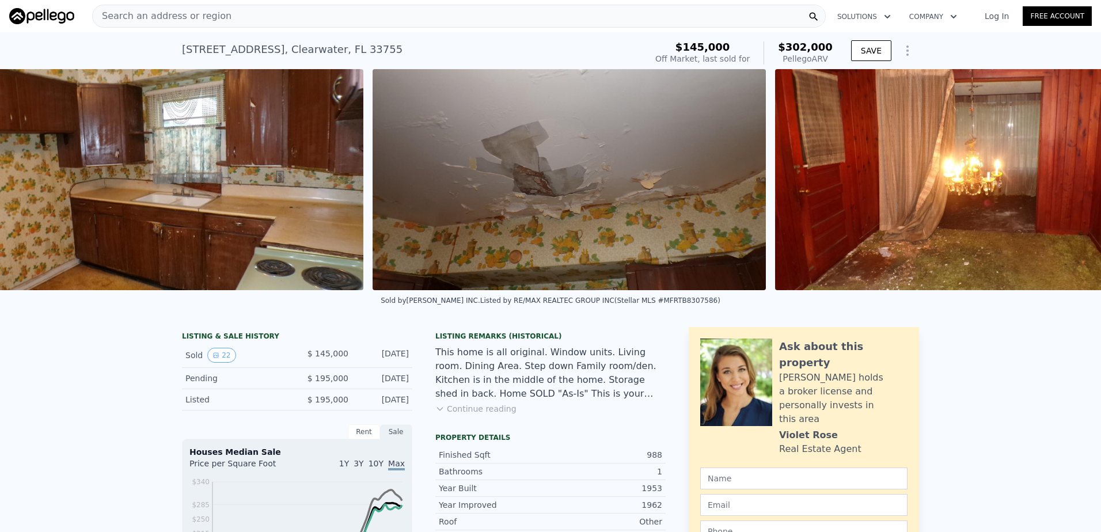
scroll to position [0, 3750]
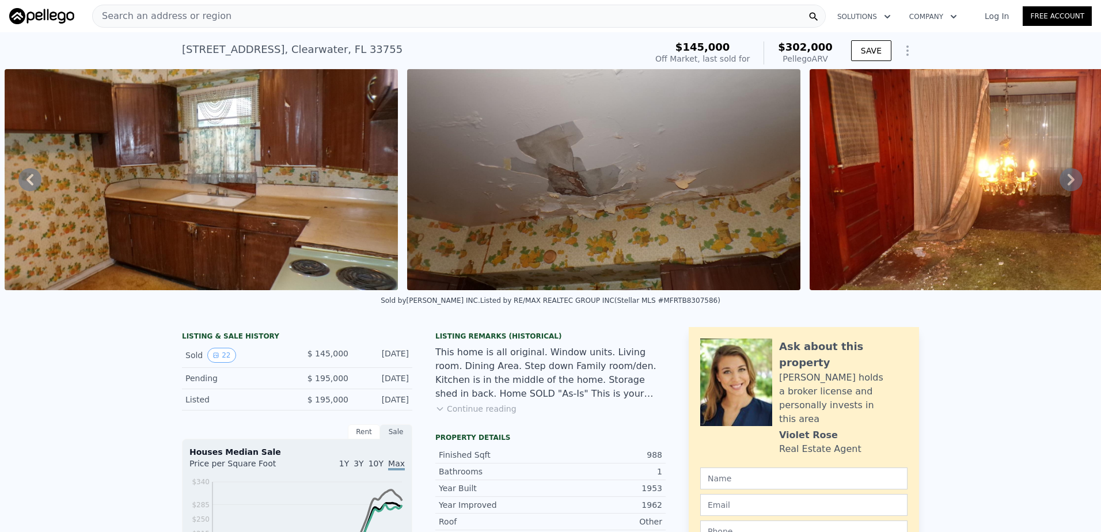
click at [31, 185] on icon at bounding box center [29, 179] width 23 height 23
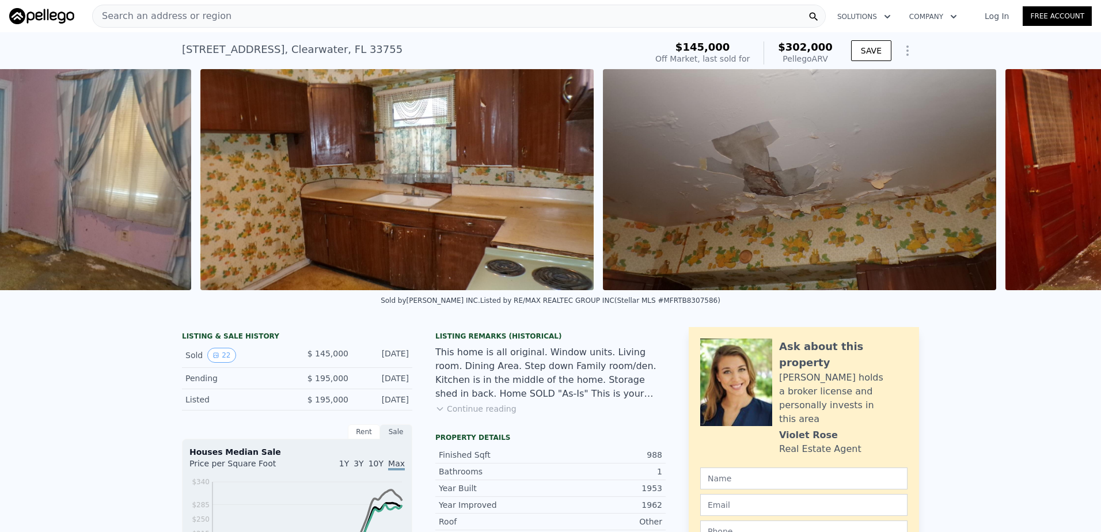
scroll to position [0, 3347]
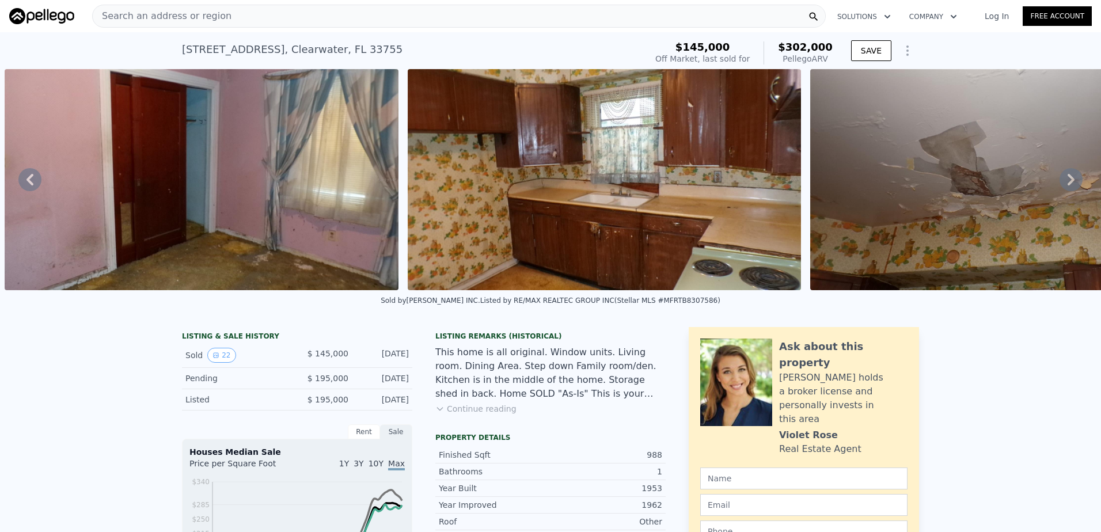
click at [31, 185] on icon at bounding box center [29, 179] width 23 height 23
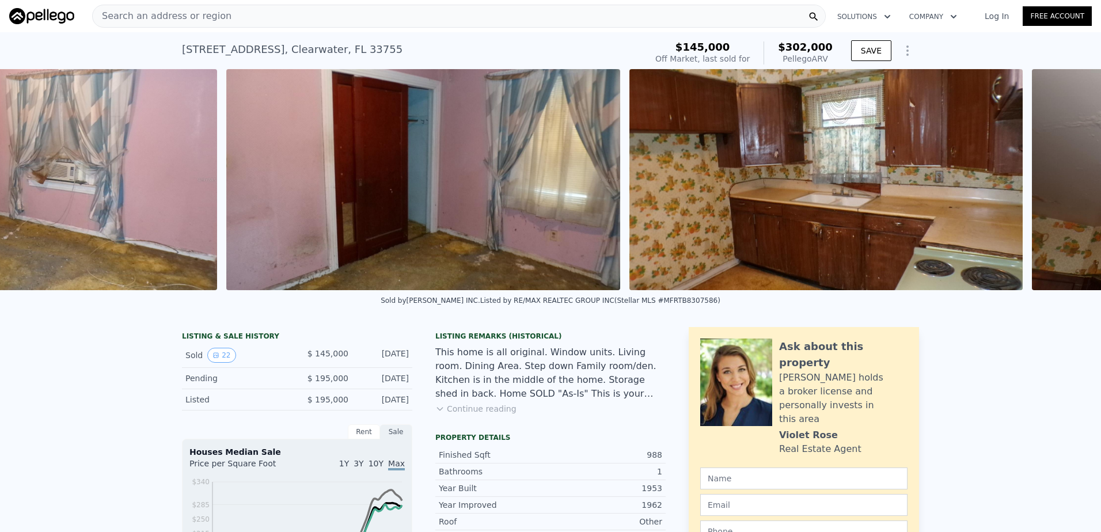
scroll to position [0, 2944]
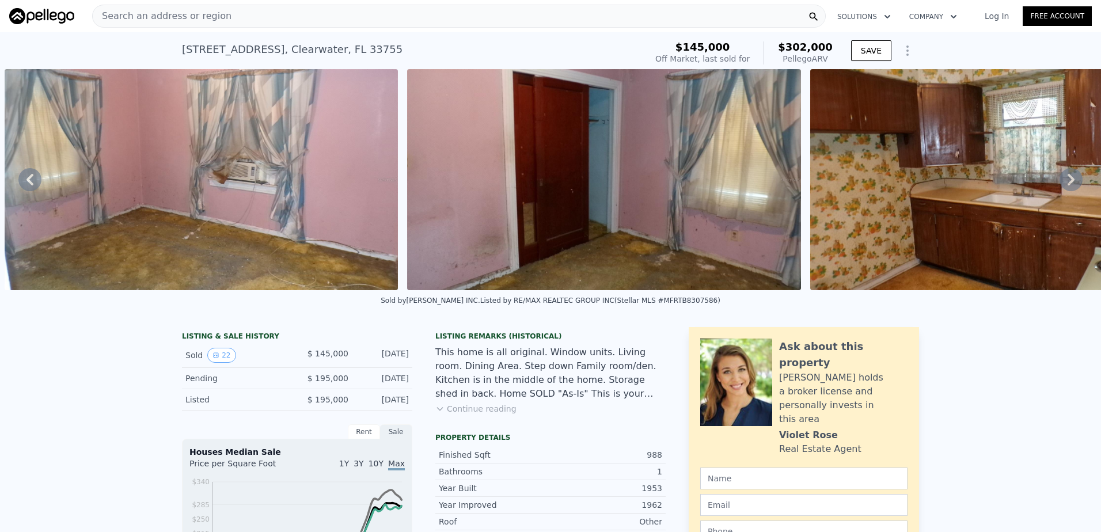
click at [31, 185] on icon at bounding box center [29, 179] width 23 height 23
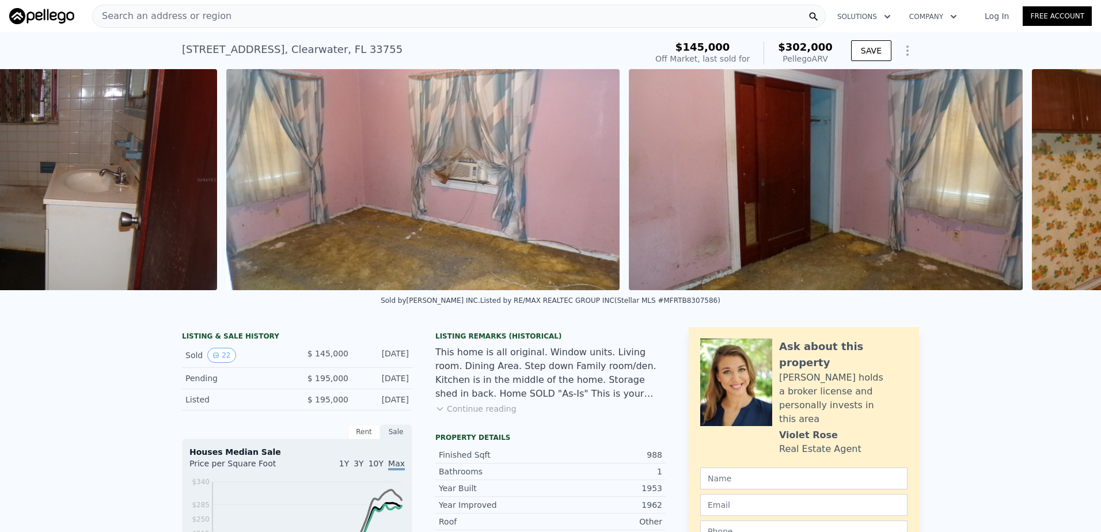
scroll to position [0, 2541]
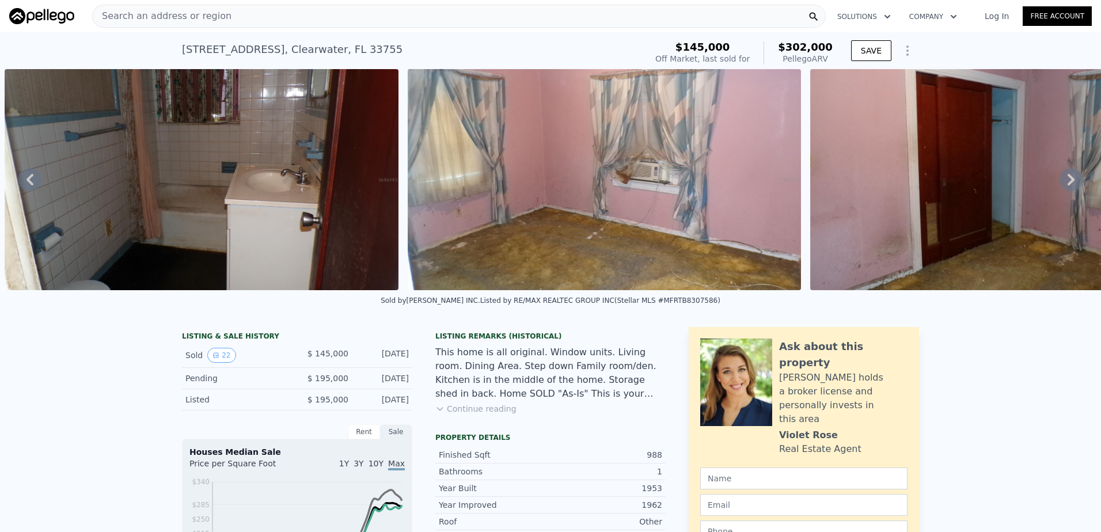
click at [31, 185] on icon at bounding box center [29, 179] width 23 height 23
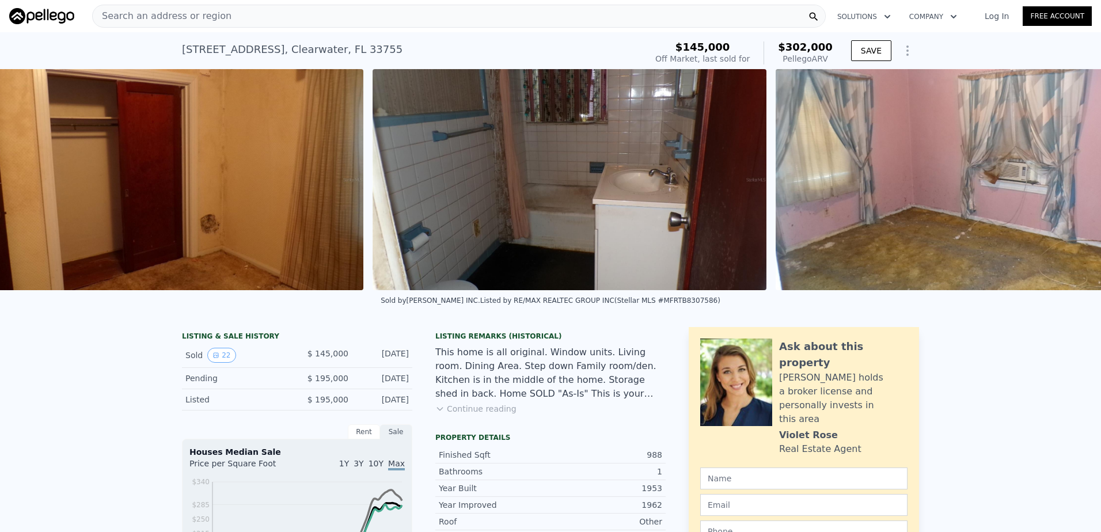
scroll to position [0, 2139]
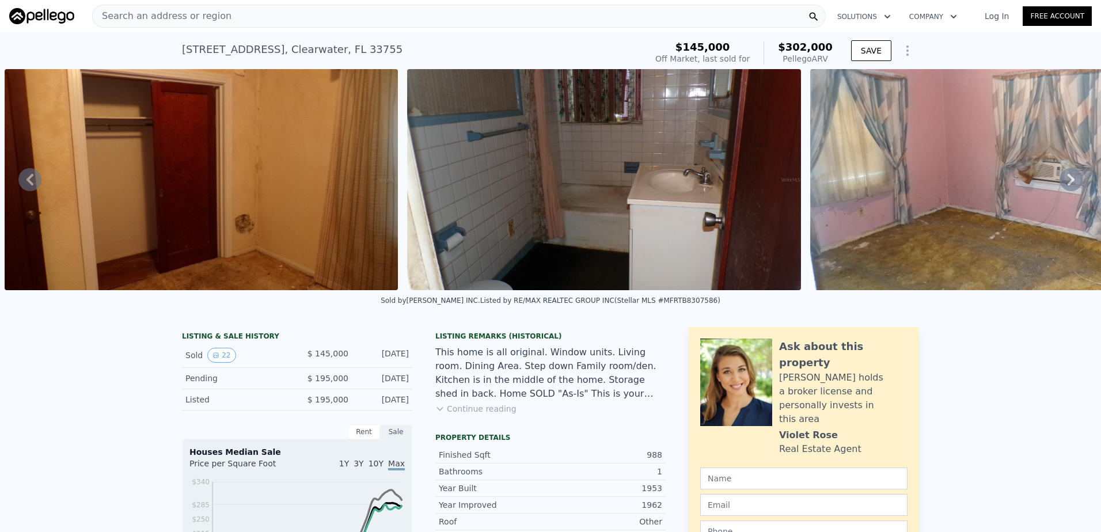
click at [31, 185] on icon at bounding box center [29, 179] width 23 height 23
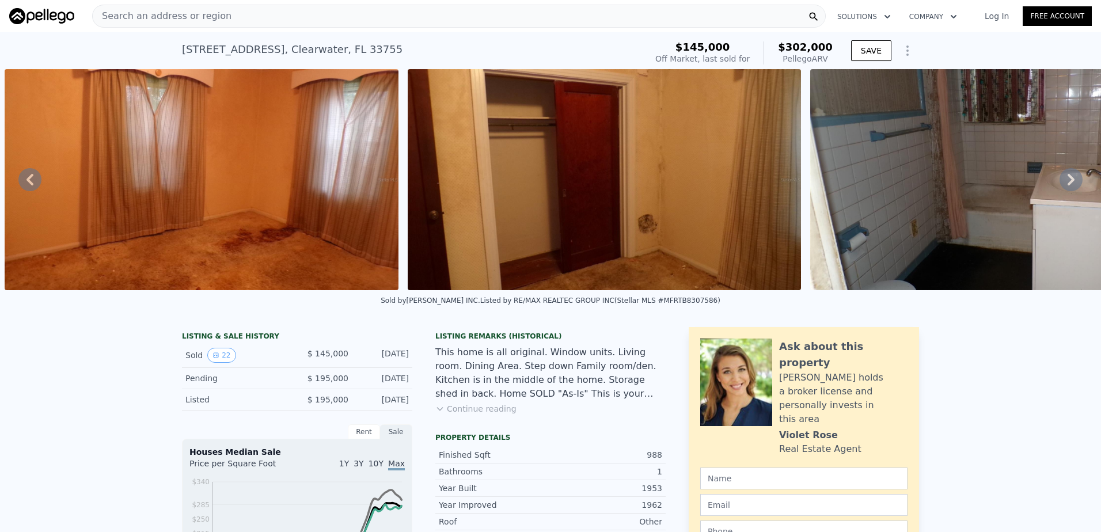
click at [31, 185] on icon at bounding box center [29, 179] width 23 height 23
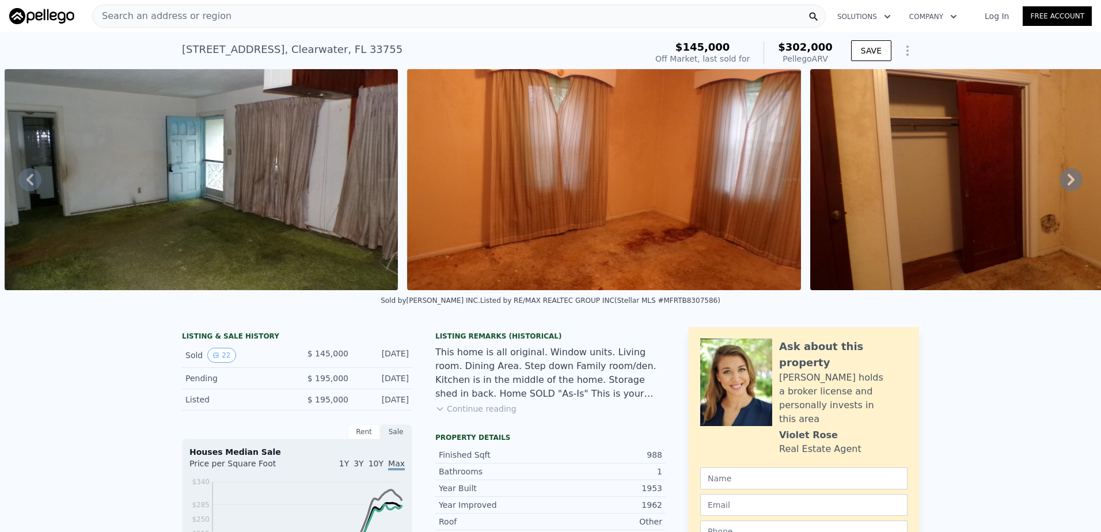
click at [31, 185] on icon at bounding box center [29, 179] width 23 height 23
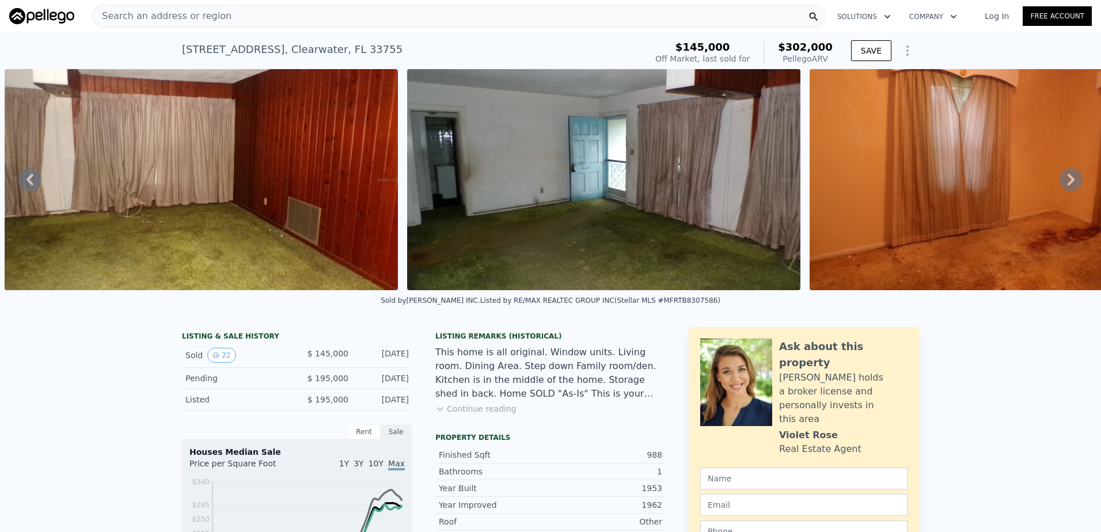
click at [31, 185] on icon at bounding box center [29, 179] width 23 height 23
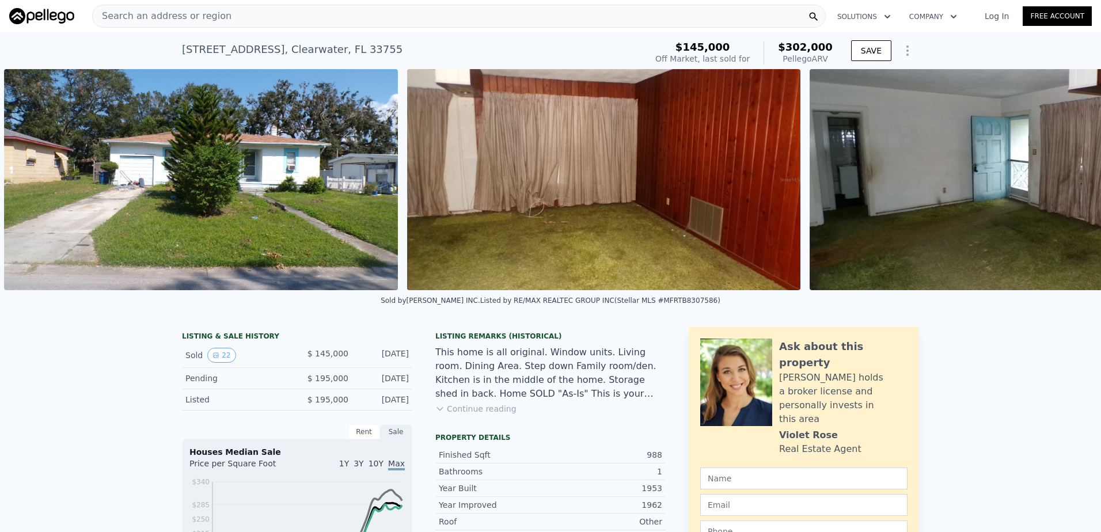
scroll to position [0, 527]
click at [31, 185] on icon at bounding box center [29, 179] width 23 height 23
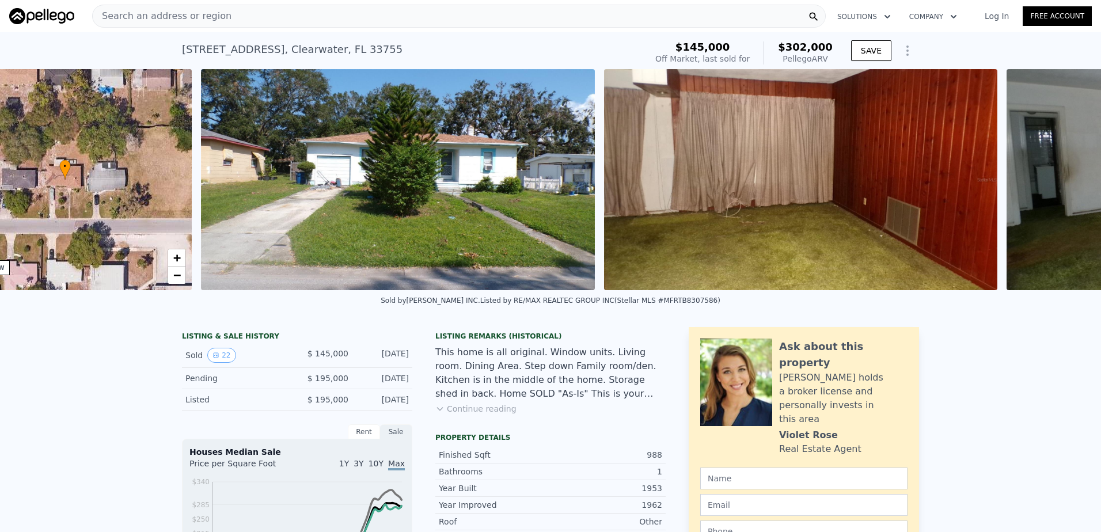
scroll to position [0, 268]
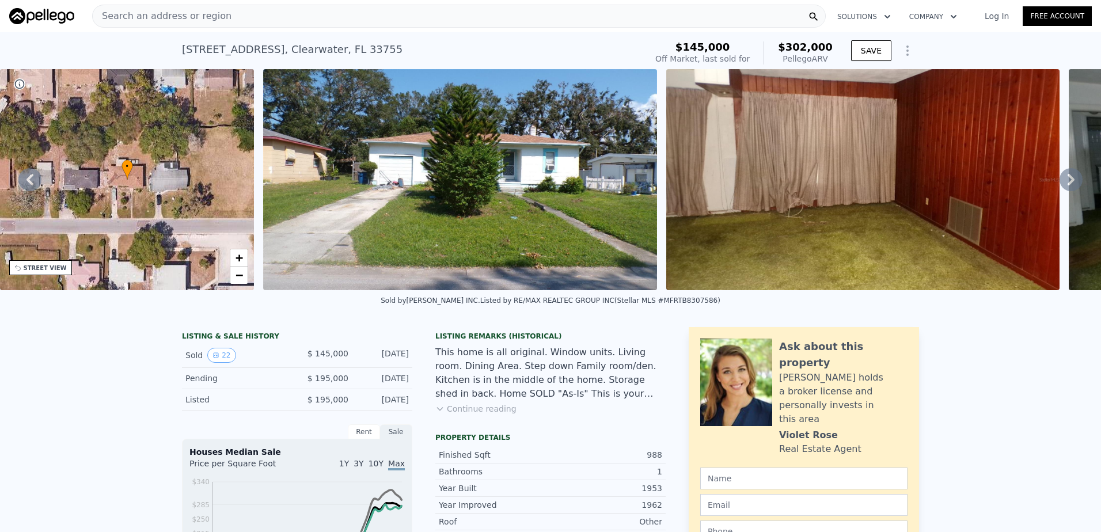
click at [1068, 183] on icon at bounding box center [1071, 180] width 7 height 12
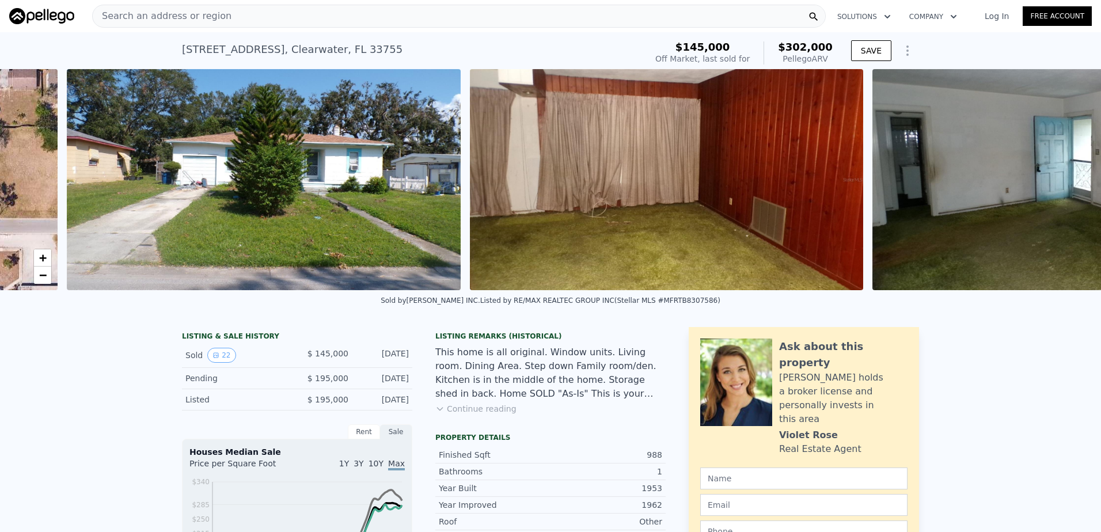
scroll to position [0, 527]
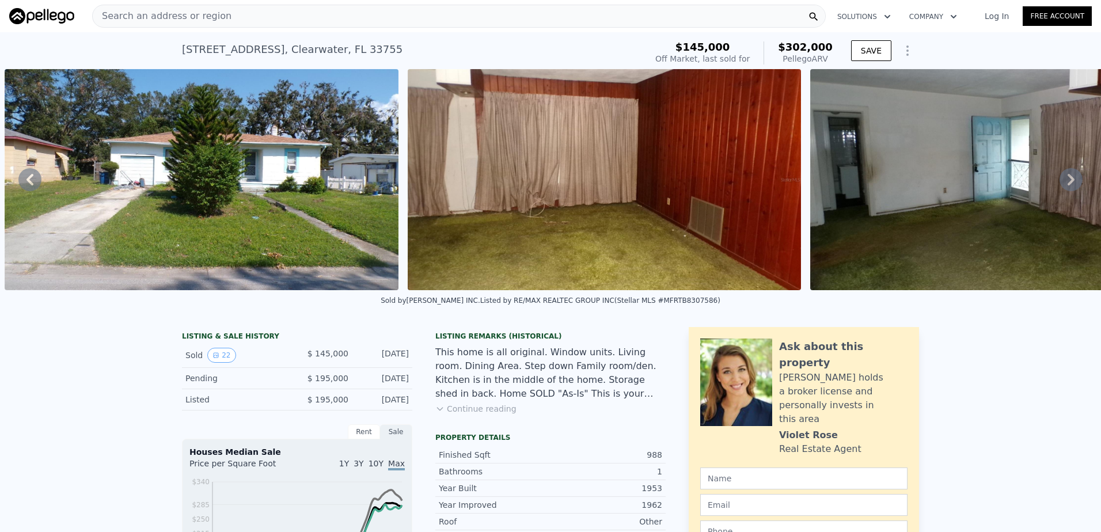
click at [1060, 183] on icon at bounding box center [1071, 179] width 23 height 23
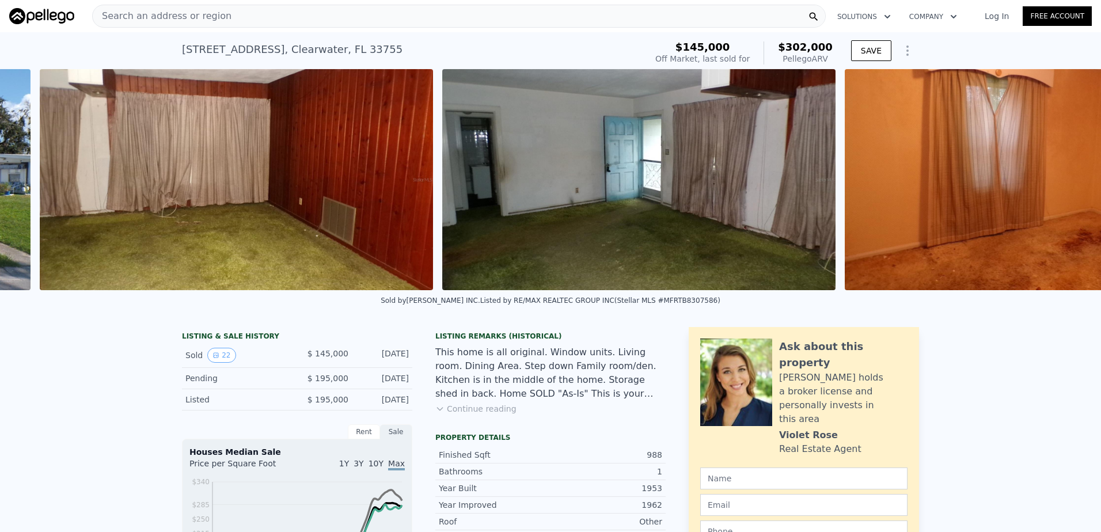
scroll to position [0, 930]
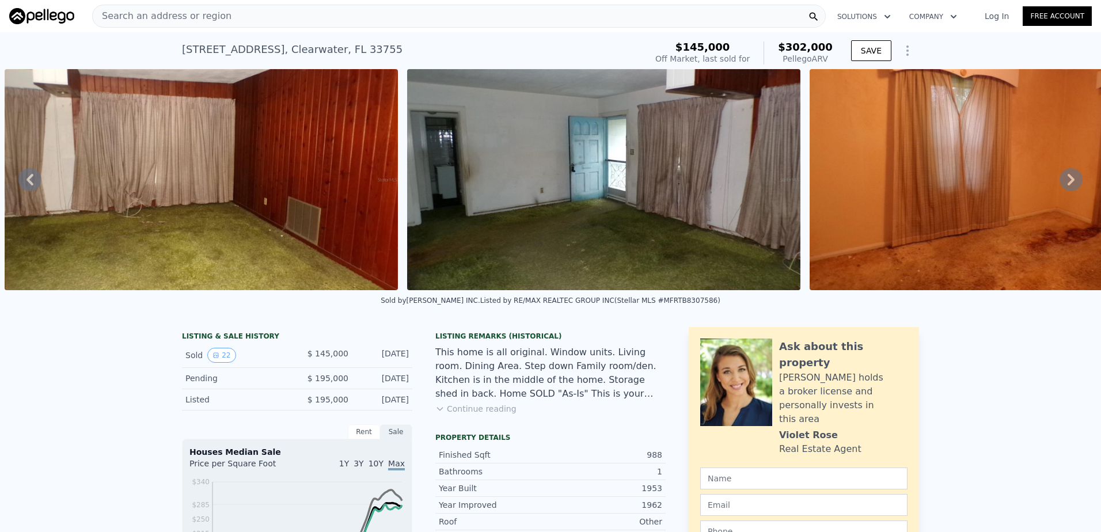
click at [1060, 184] on icon at bounding box center [1071, 179] width 23 height 23
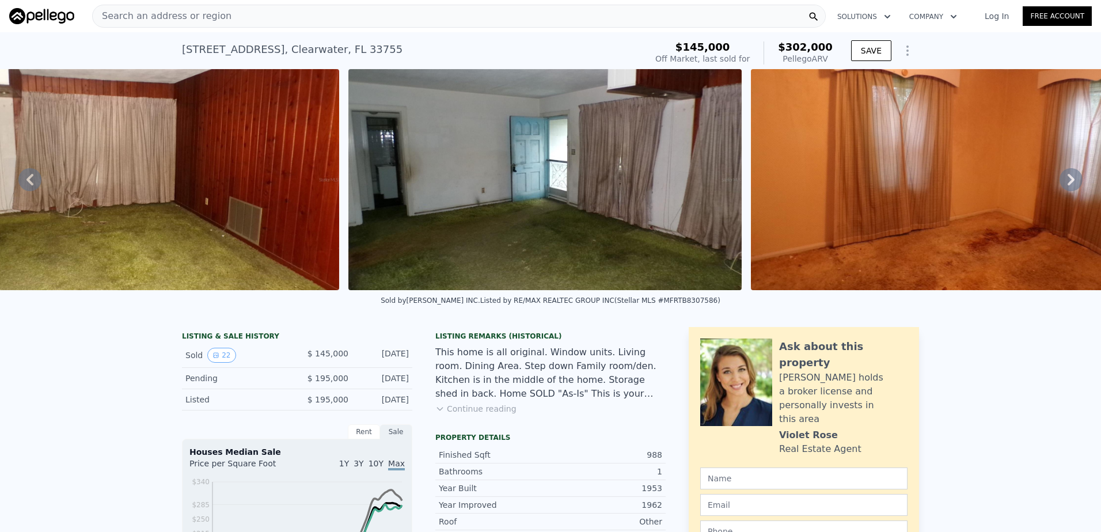
click at [1060, 184] on img at bounding box center [947, 179] width 393 height 221
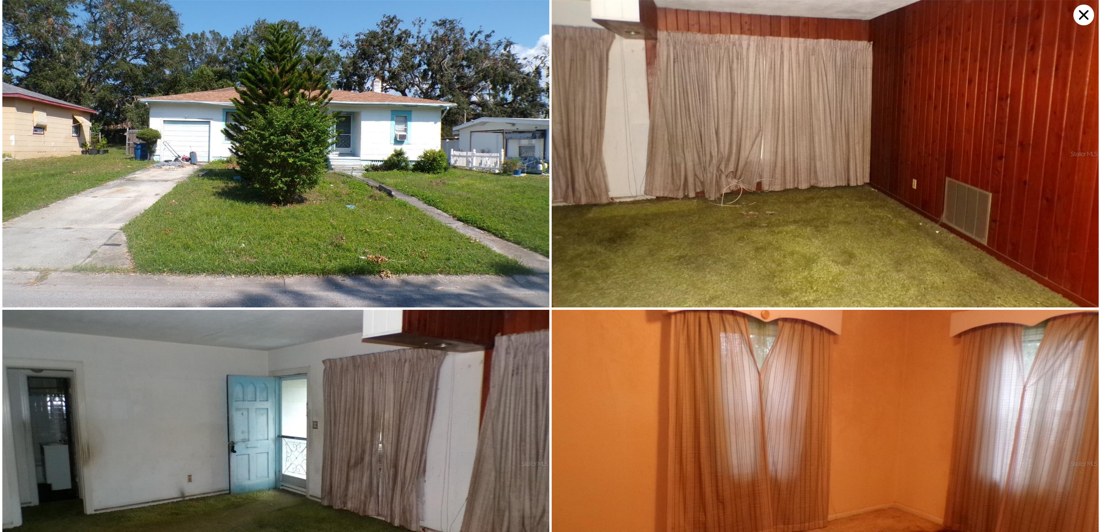
scroll to position [0, 1153]
click at [1060, 184] on img at bounding box center [825, 154] width 547 height 308
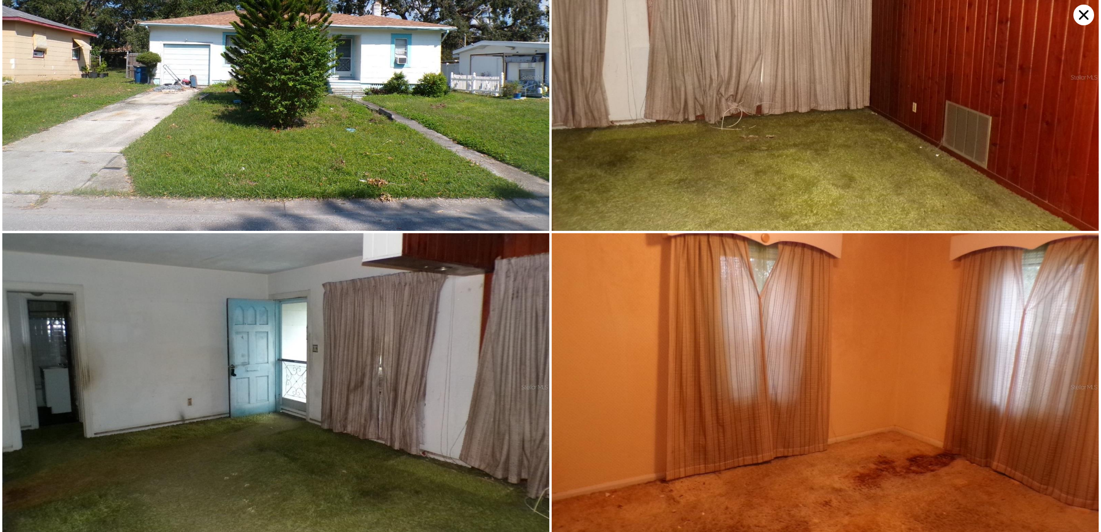
scroll to position [0, 1333]
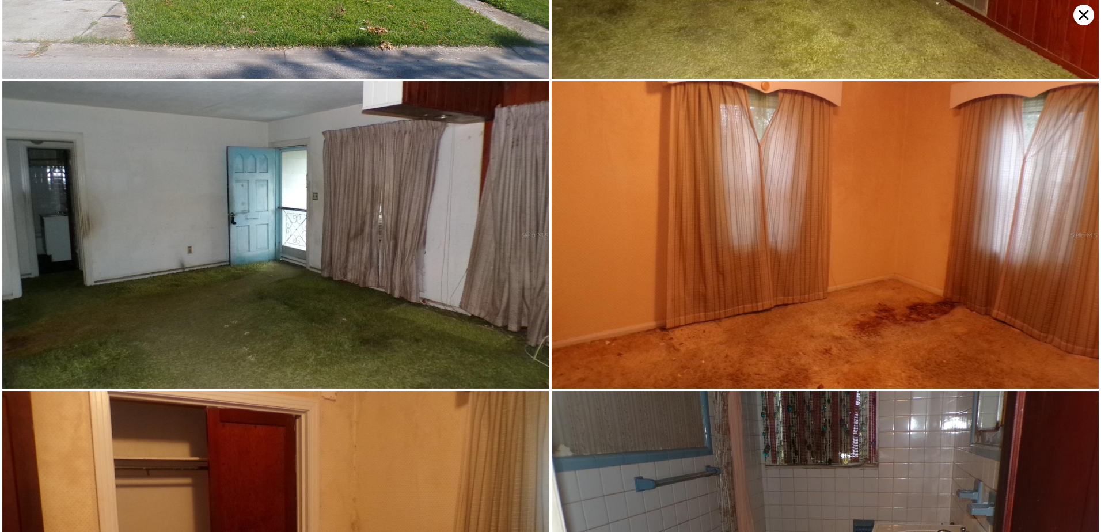
click at [1060, 184] on img at bounding box center [825, 235] width 547 height 308
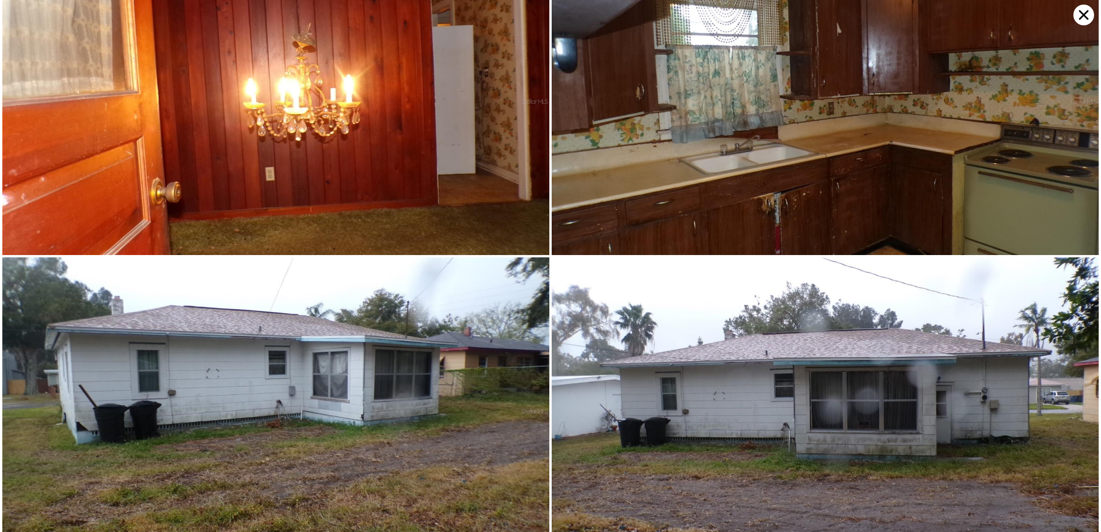
scroll to position [2846, 0]
